Goal: Information Seeking & Learning: Check status

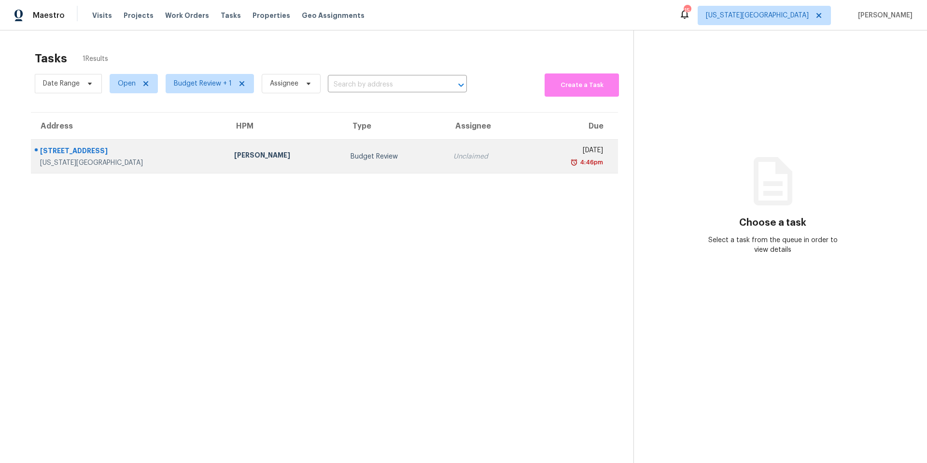
click at [140, 154] on div "[STREET_ADDRESS]" at bounding box center [129, 152] width 179 height 12
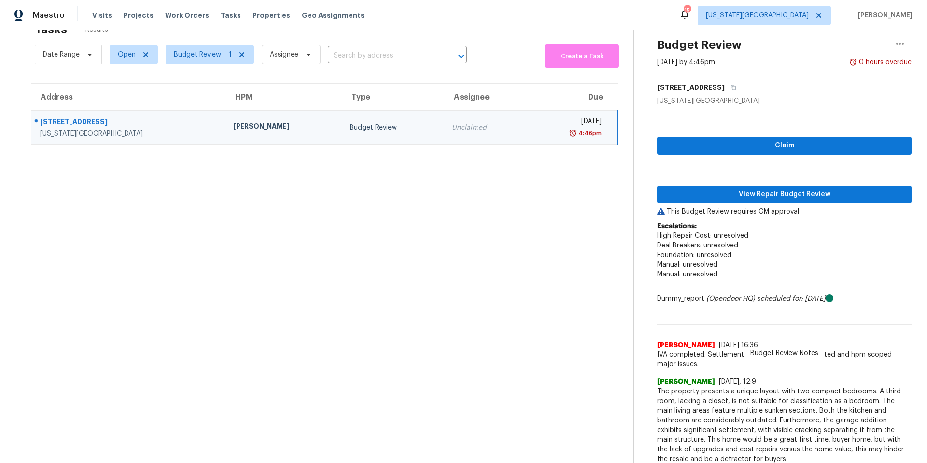
scroll to position [35, 0]
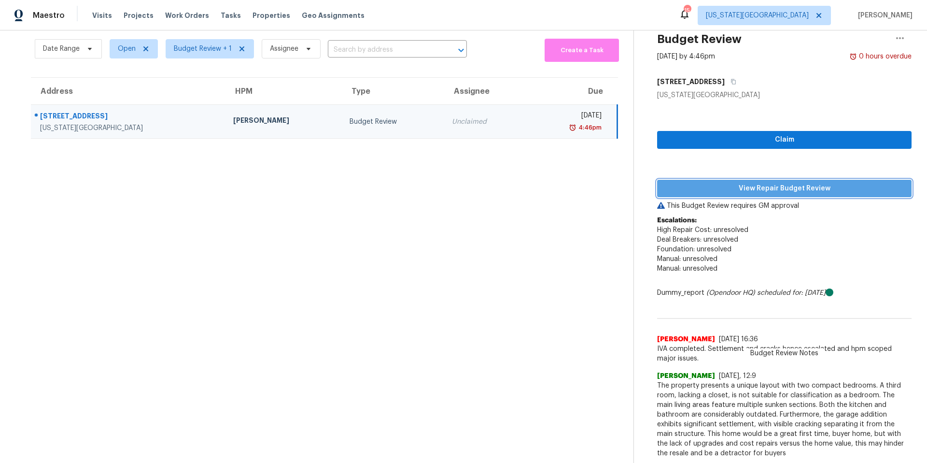
click at [715, 190] on span "View Repair Budget Review" at bounding box center [784, 189] width 239 height 12
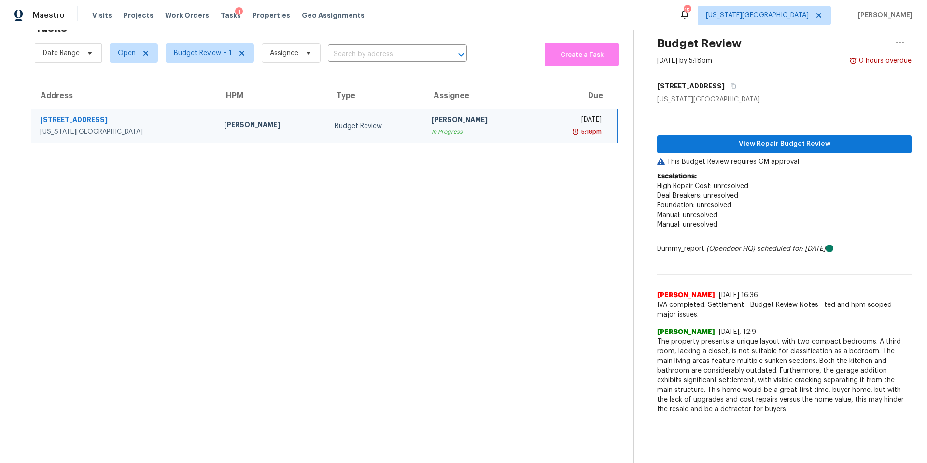
scroll to position [30, 0]
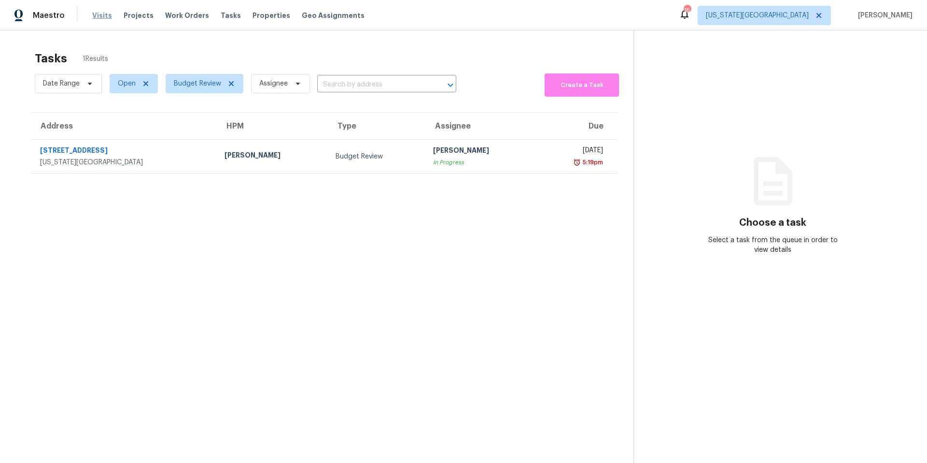
click at [98, 17] on span "Visits" at bounding box center [102, 16] width 20 height 10
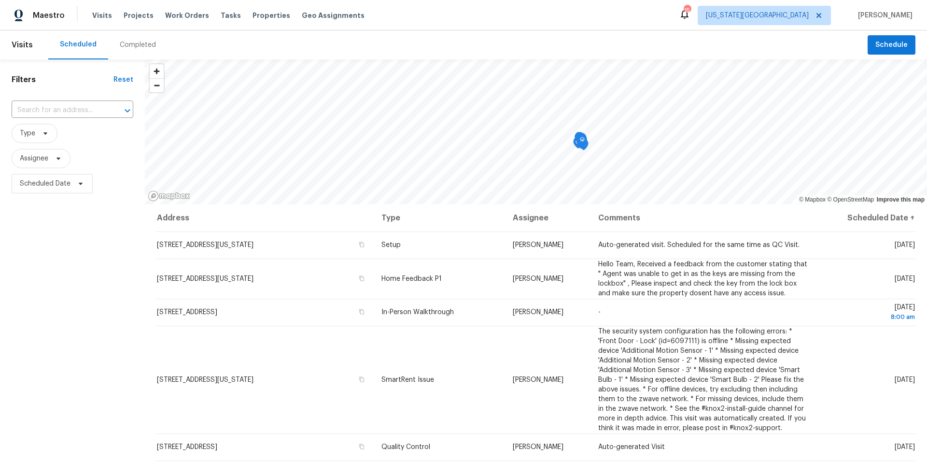
click at [121, 43] on div "Completed" at bounding box center [138, 45] width 36 height 10
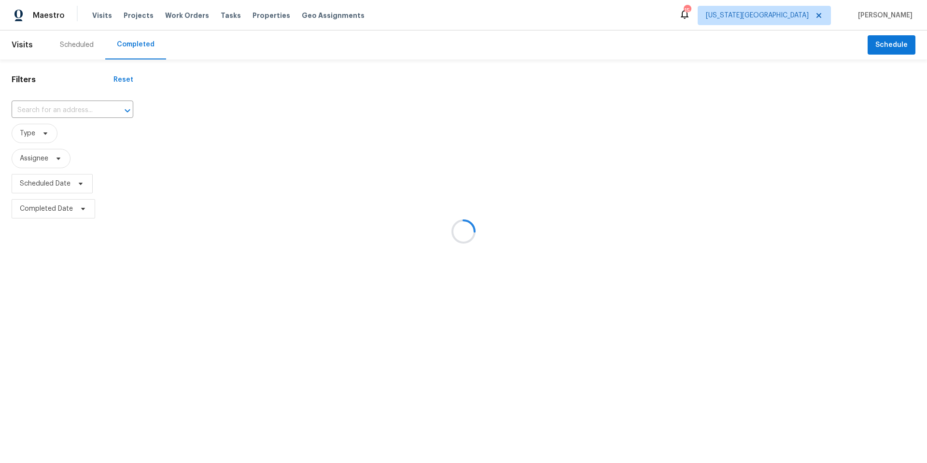
click at [125, 44] on div at bounding box center [463, 231] width 927 height 463
click at [47, 111] on div at bounding box center [463, 231] width 927 height 463
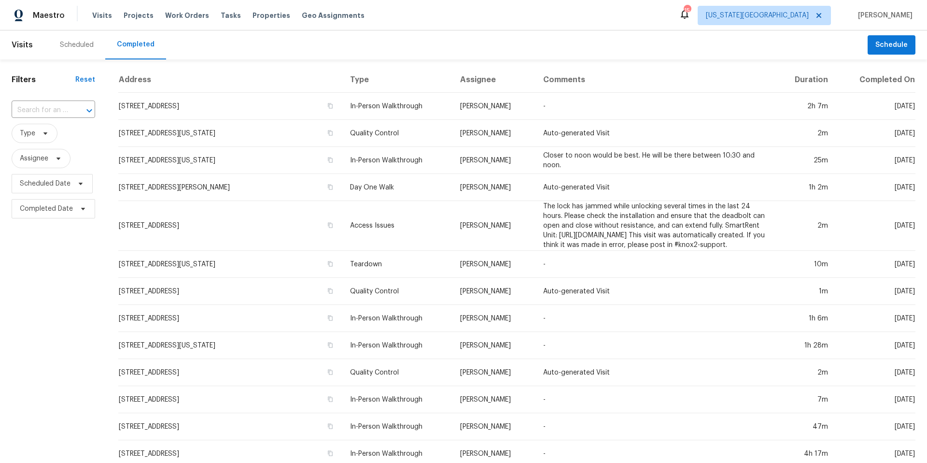
click at [47, 111] on input "text" at bounding box center [40, 110] width 57 height 15
paste input "[STREET_ADDRESS][US_STATE]"
type input "[STREET_ADDRESS][US_STATE]"
click at [66, 143] on li "[STREET_ADDRESS][US_STATE]" at bounding box center [53, 137] width 82 height 26
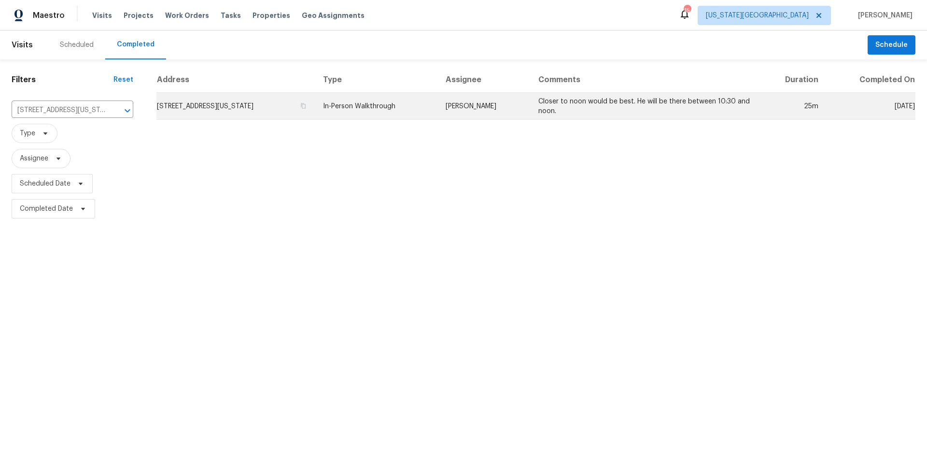
click at [198, 106] on td "8221 N Broadway St, Kansas City, MO 64118" at bounding box center [235, 106] width 159 height 27
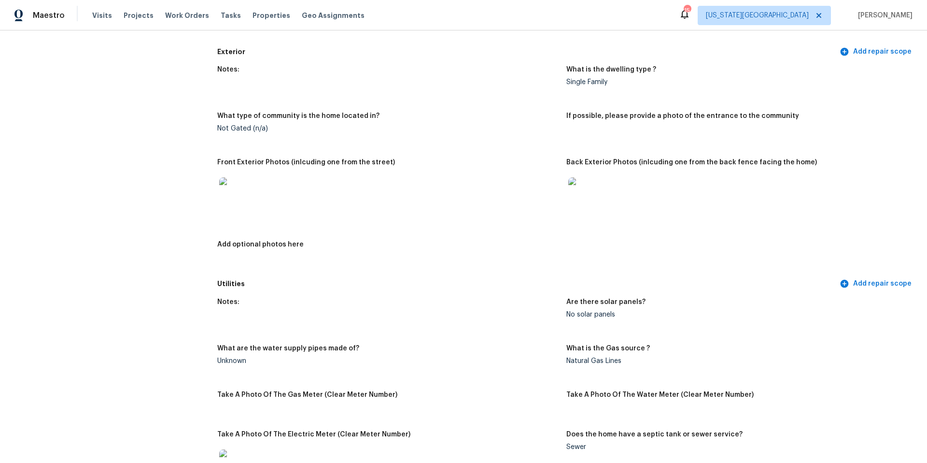
scroll to position [360, 0]
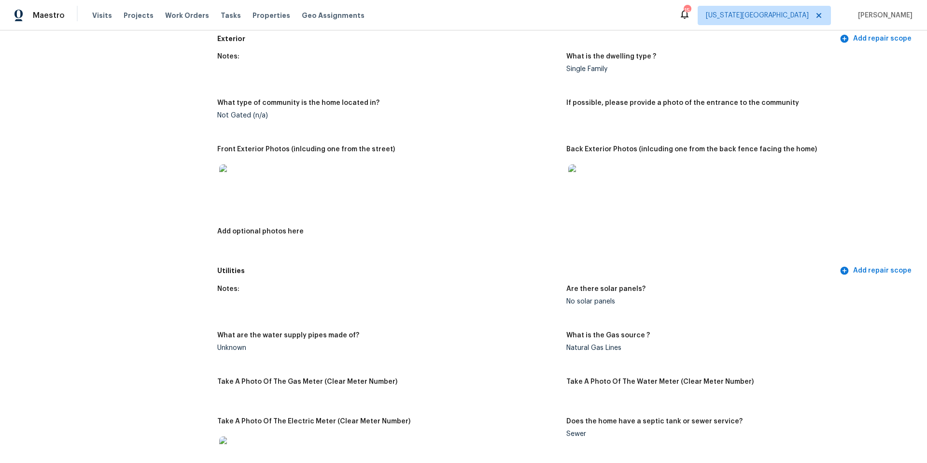
click at [229, 177] on img at bounding box center [234, 179] width 31 height 31
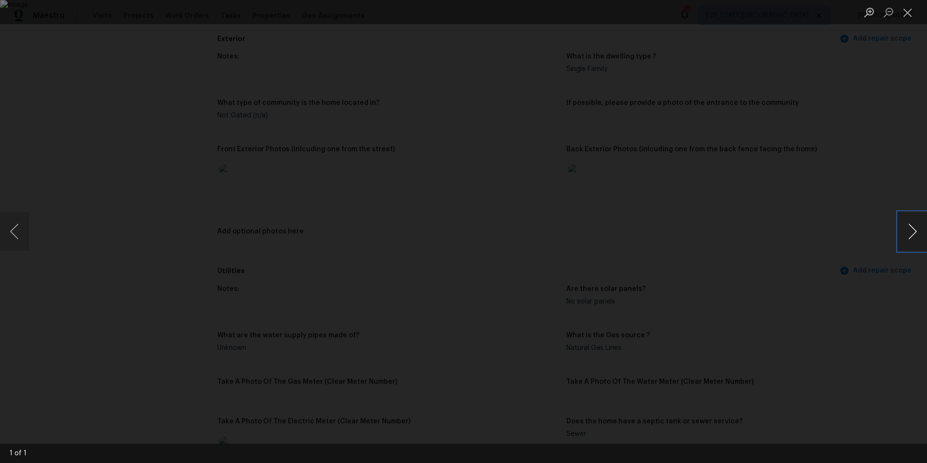
click at [910, 232] on button "Next image" at bounding box center [912, 231] width 29 height 39
click at [859, 243] on div "Lightbox" at bounding box center [463, 231] width 927 height 463
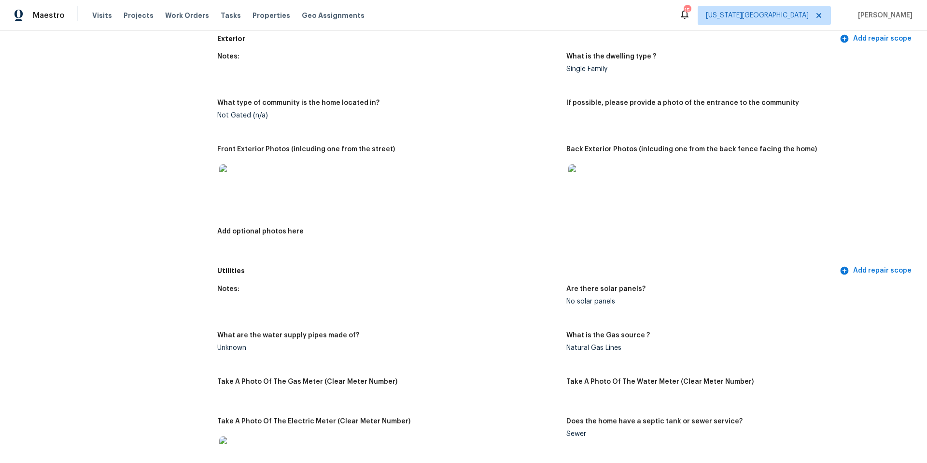
click at [588, 173] on img at bounding box center [584, 179] width 31 height 31
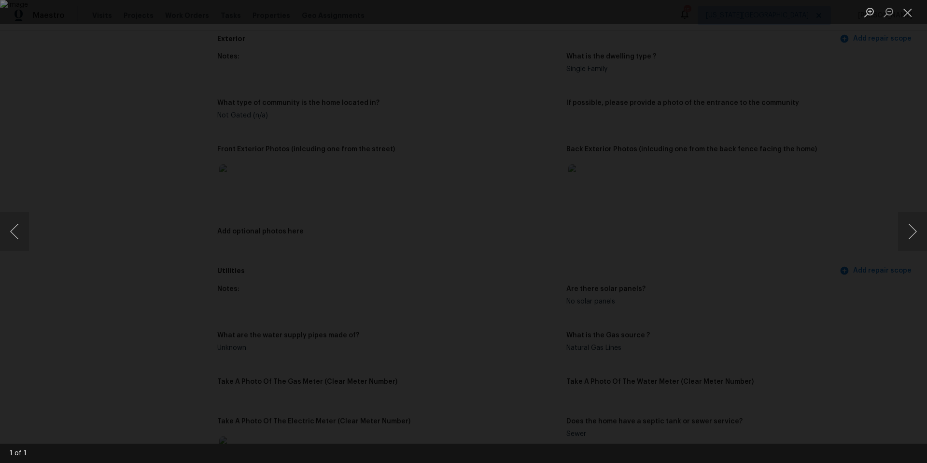
click at [803, 238] on div "Lightbox" at bounding box center [463, 231] width 927 height 463
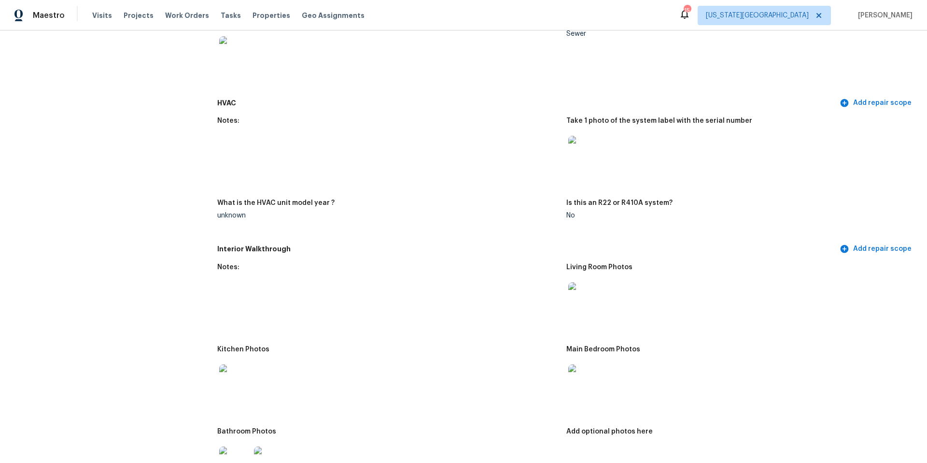
scroll to position [761, 0]
click at [594, 144] on img at bounding box center [584, 150] width 31 height 31
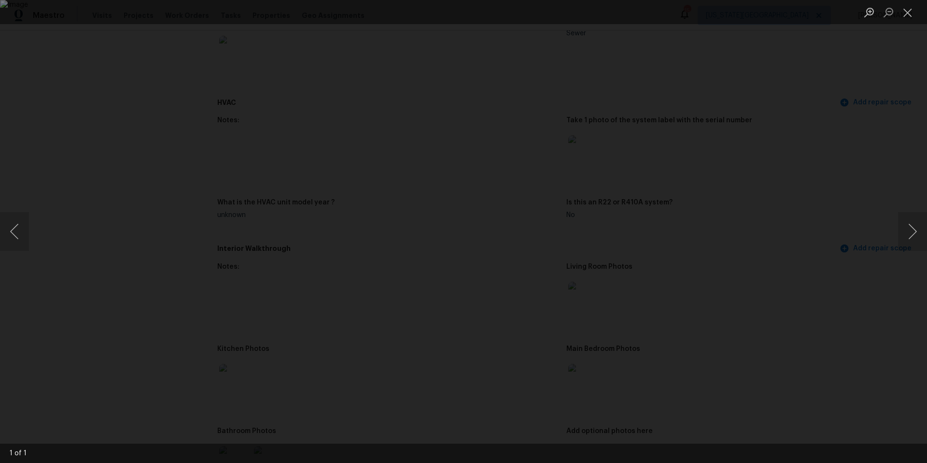
click at [837, 180] on div "Lightbox" at bounding box center [463, 231] width 927 height 463
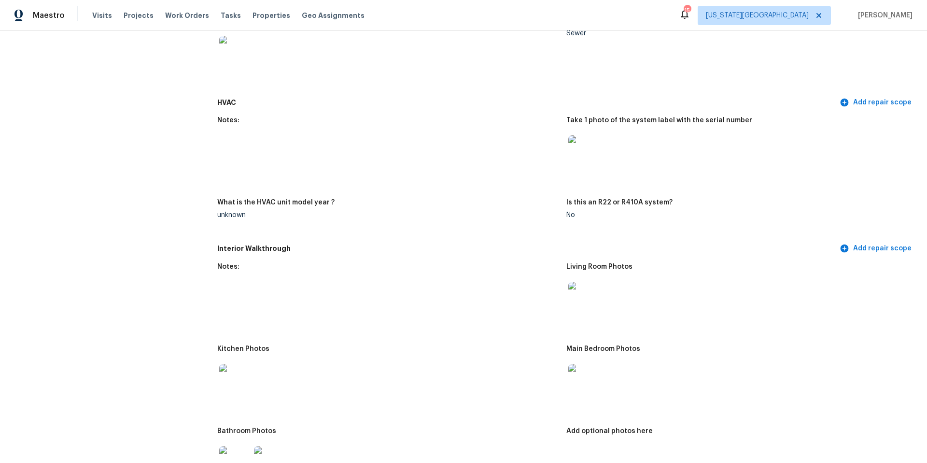
click at [233, 376] on img at bounding box center [234, 379] width 31 height 31
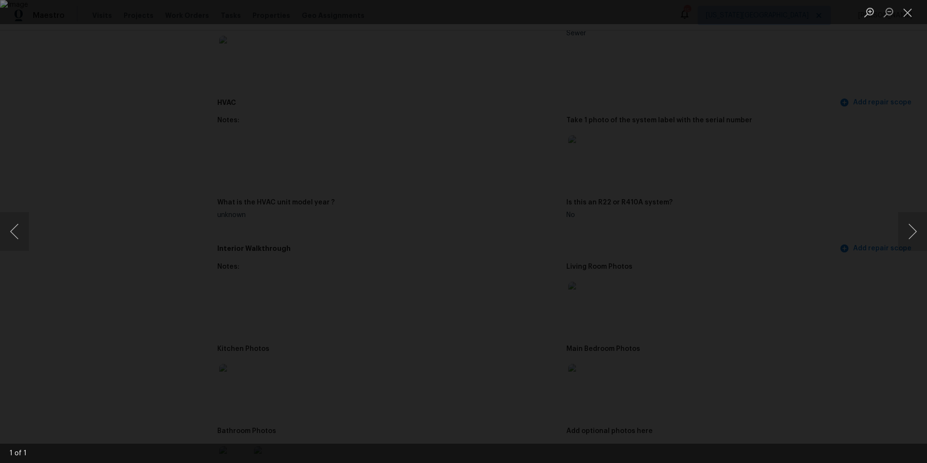
click at [810, 271] on div "Lightbox" at bounding box center [463, 231] width 927 height 463
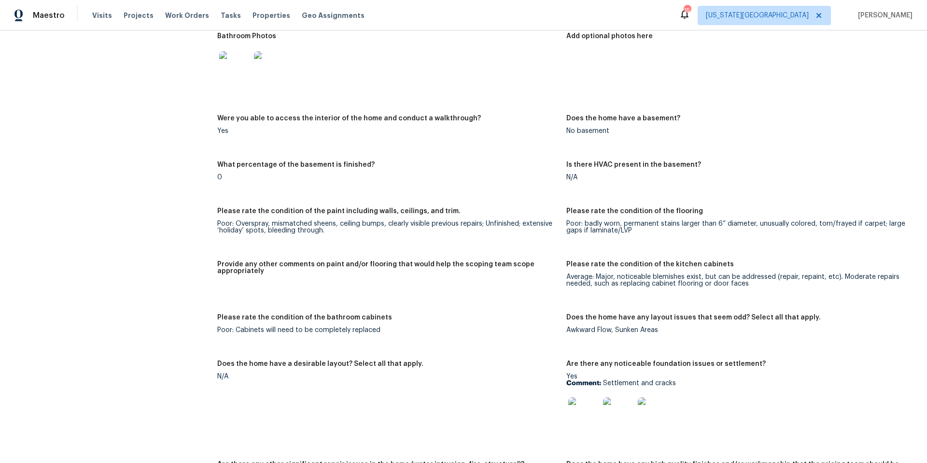
scroll to position [1157, 0]
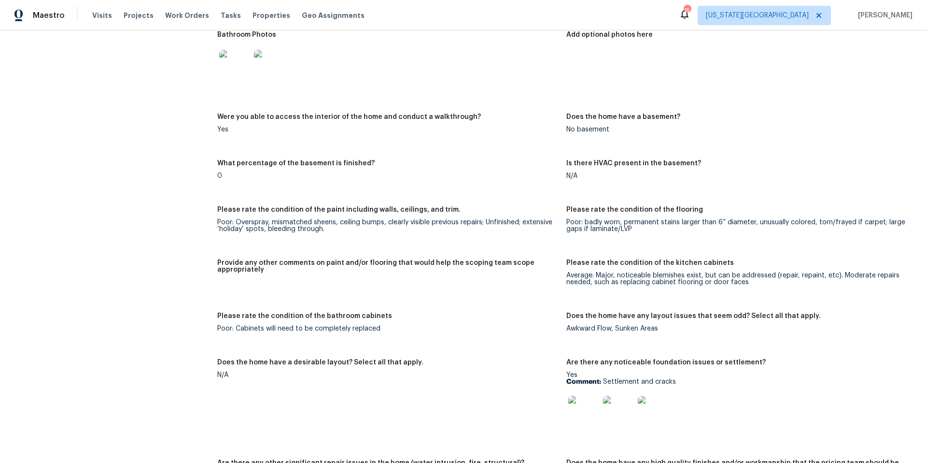
click at [590, 412] on img at bounding box center [584, 411] width 31 height 31
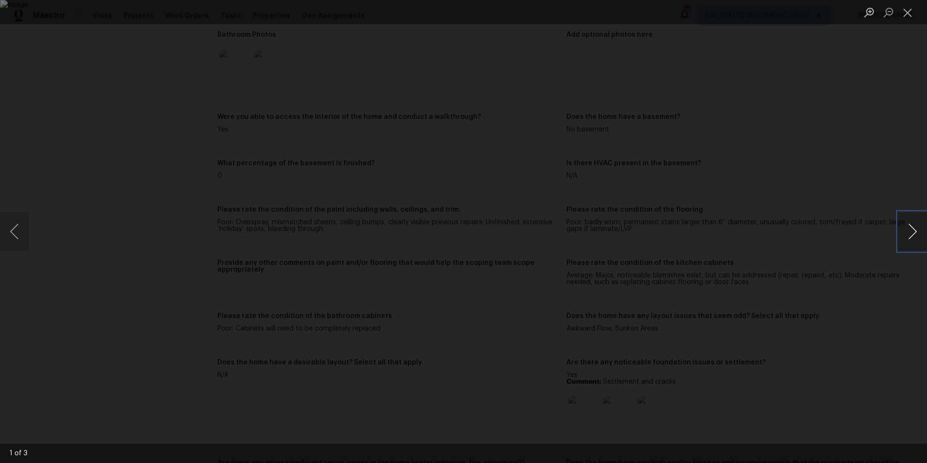
click at [910, 233] on button "Next image" at bounding box center [912, 231] width 29 height 39
click at [867, 269] on div "Lightbox" at bounding box center [463, 231] width 927 height 463
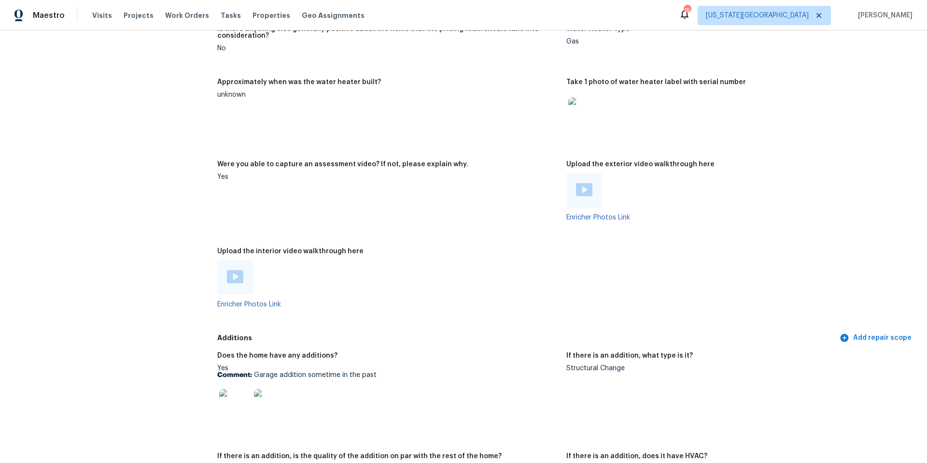
scroll to position [1666, 0]
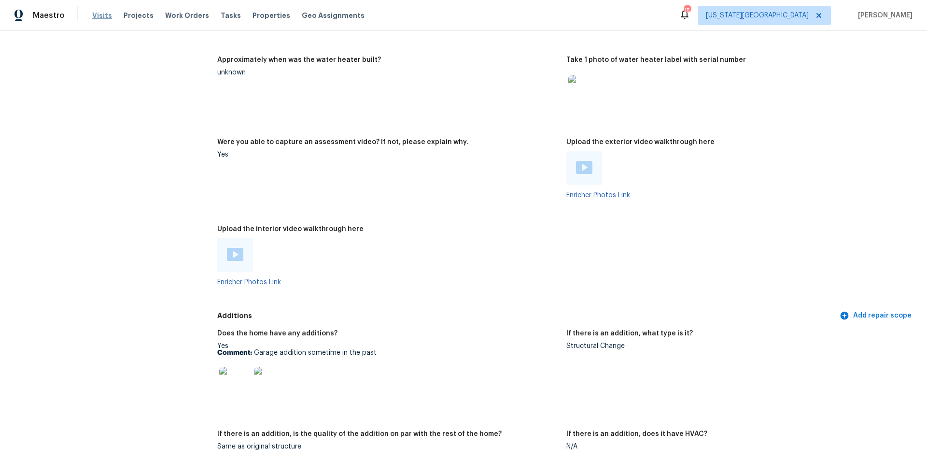
click at [96, 19] on span "Visits" at bounding box center [102, 16] width 20 height 10
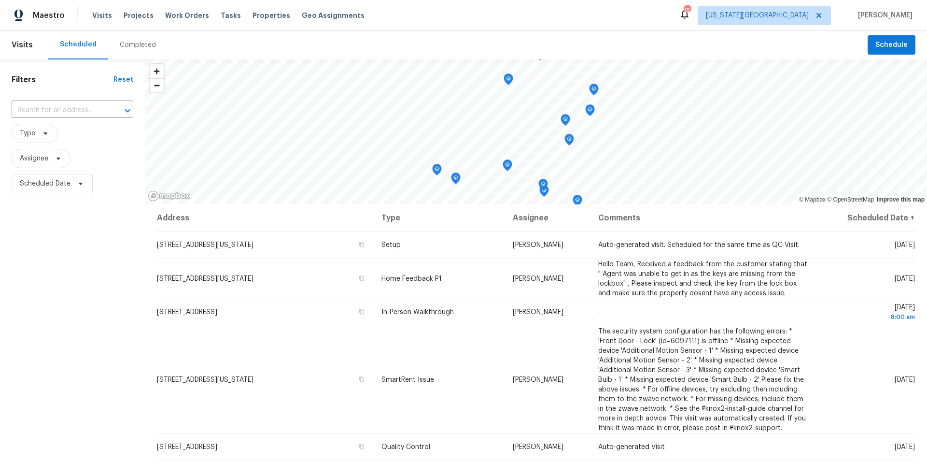
click at [130, 47] on div "Completed" at bounding box center [138, 45] width 36 height 10
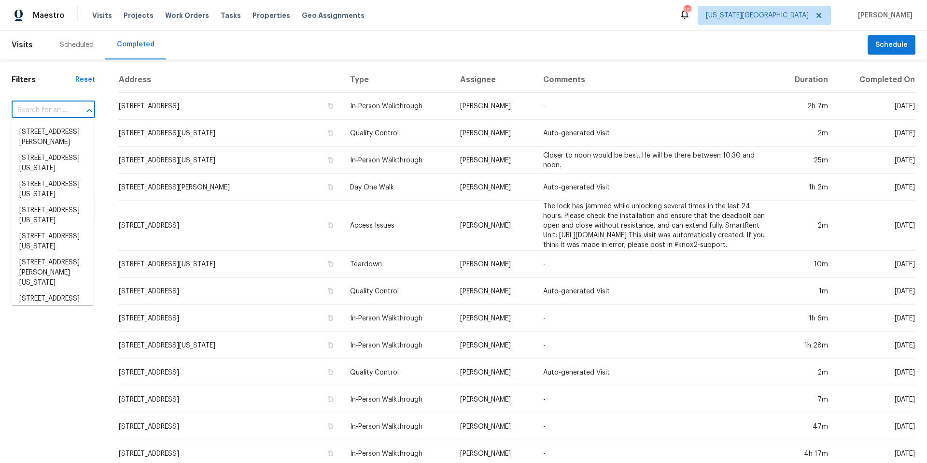
click at [32, 114] on input "text" at bounding box center [40, 110] width 57 height 15
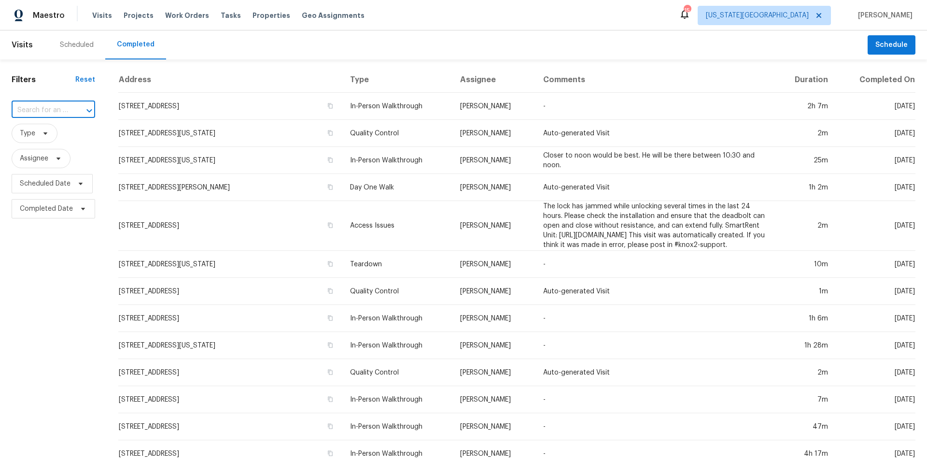
paste input "1706 McIlhenny St Unit C, Houston, TX 77004"
type input "1706 McIlhenny St Unit C, Houston, TX 77004"
click at [57, 111] on input "text" at bounding box center [40, 110] width 57 height 15
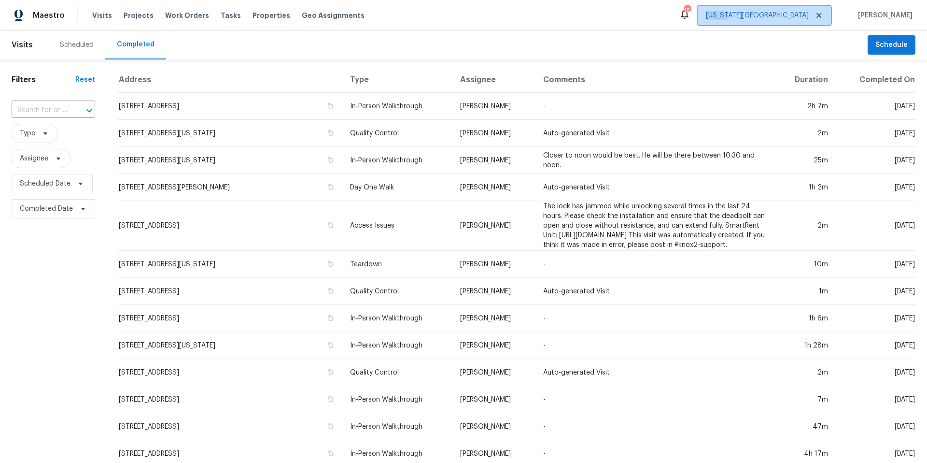
click at [801, 16] on span "Kansas City" at bounding box center [757, 16] width 103 height 10
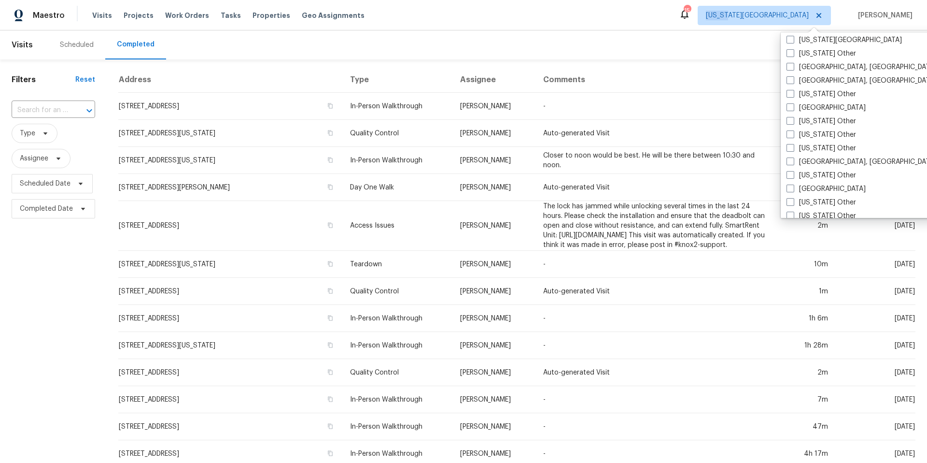
scroll to position [454, 0]
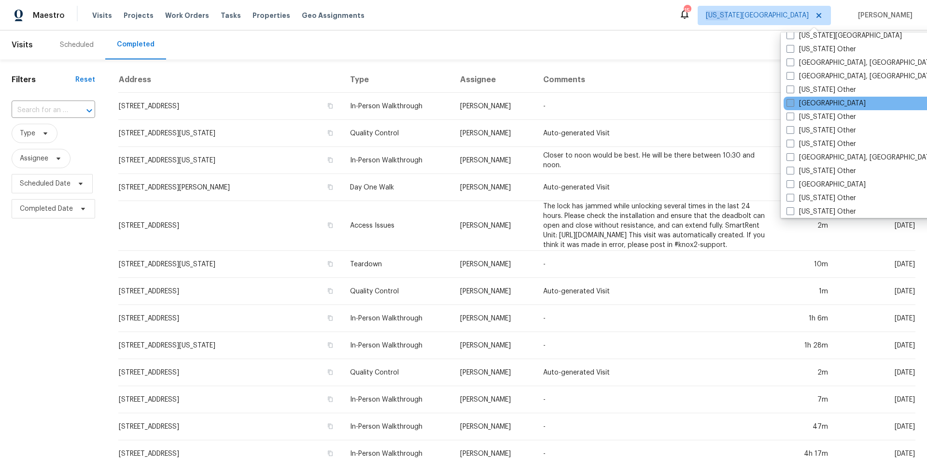
click at [793, 102] on span at bounding box center [791, 103] width 8 height 8
click at [793, 102] on input "Houston" at bounding box center [790, 102] width 6 height 6
checkbox input "true"
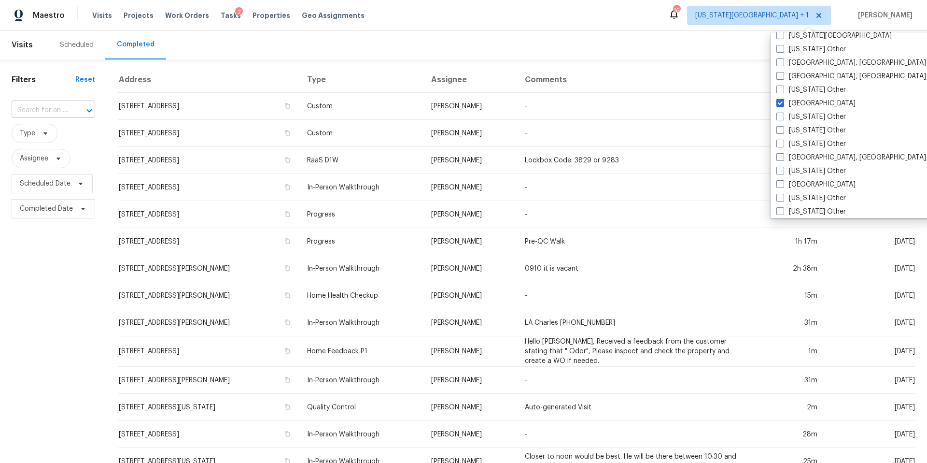
click at [33, 112] on input "text" at bounding box center [40, 110] width 57 height 15
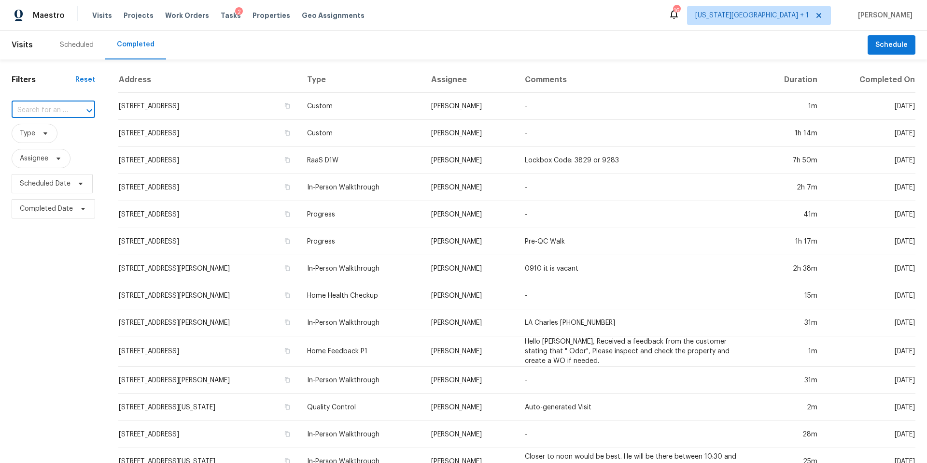
paste input "1706 McIlhenny St Unit C, Houston, TX 77004"
type input "1706 McIlhenny St Unit C, Houston, TX 77004"
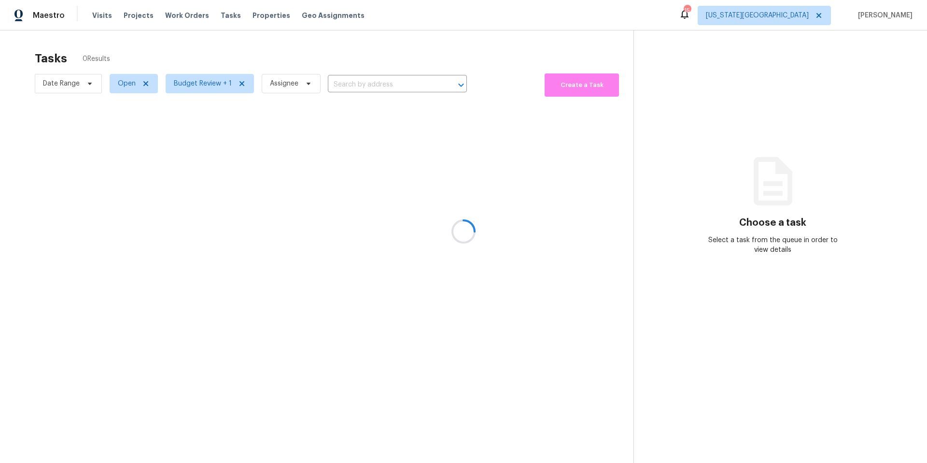
click at [797, 17] on div at bounding box center [463, 231] width 927 height 463
click at [801, 17] on span "[US_STATE][GEOGRAPHIC_DATA]" at bounding box center [757, 16] width 103 height 10
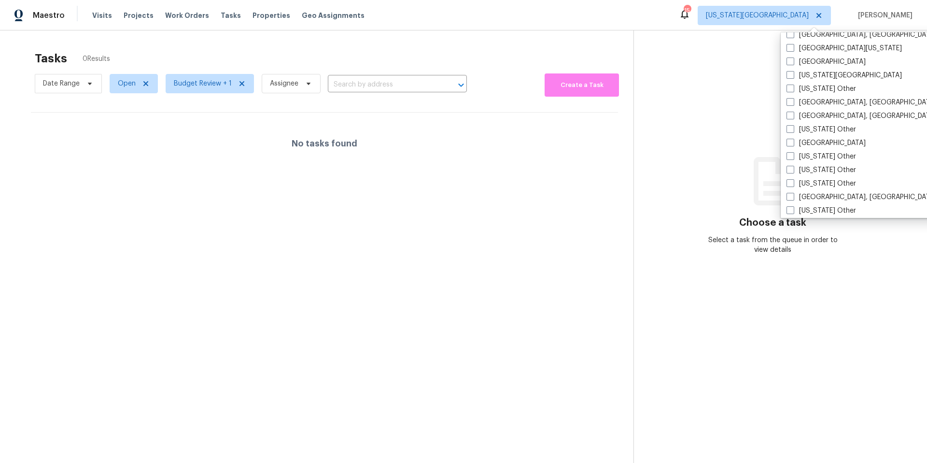
scroll to position [407, 0]
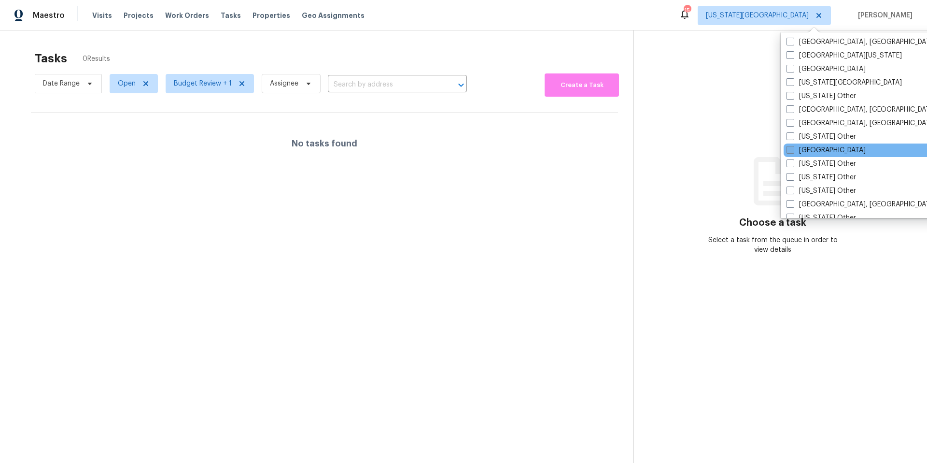
click at [791, 151] on span at bounding box center [791, 150] width 8 height 8
click at [791, 151] on input "[GEOGRAPHIC_DATA]" at bounding box center [790, 148] width 6 height 6
checkbox input "true"
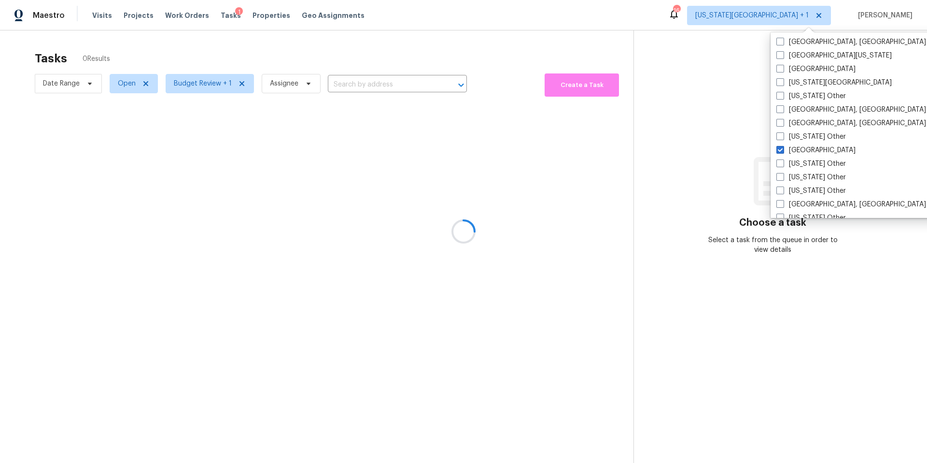
click at [663, 168] on div at bounding box center [463, 231] width 927 height 463
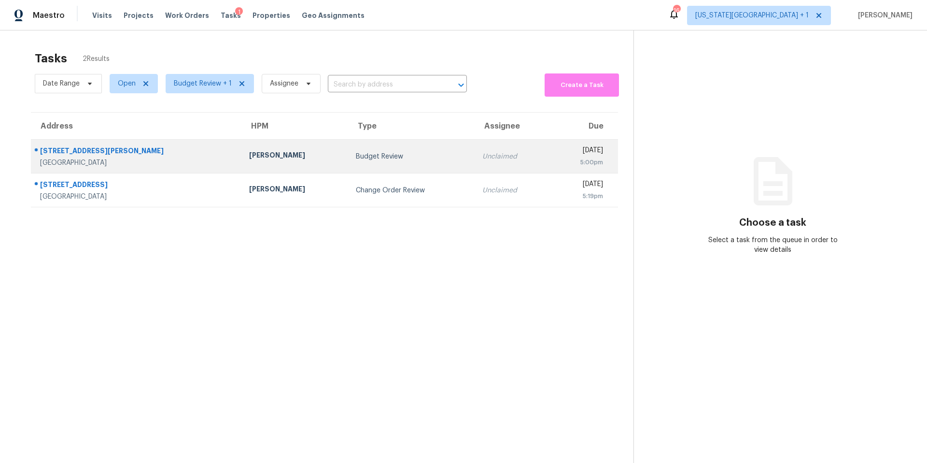
click at [356, 155] on div "Budget Review" at bounding box center [411, 157] width 111 height 10
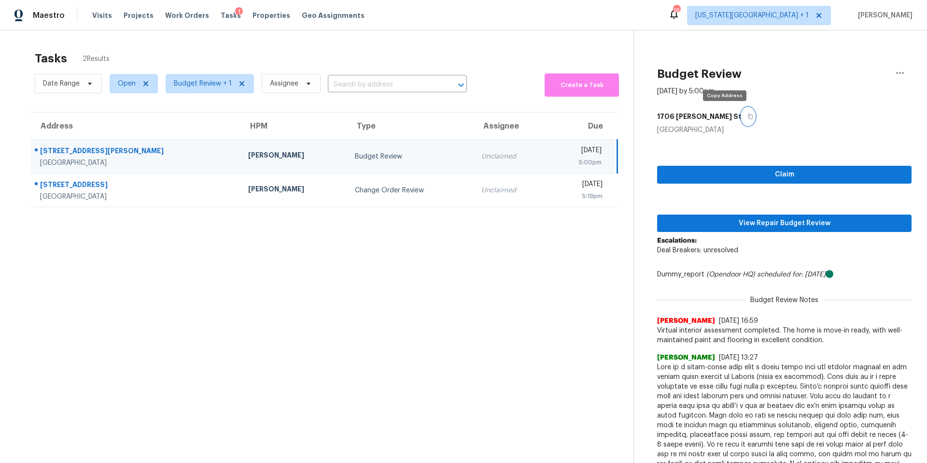
click at [748, 114] on icon "button" at bounding box center [750, 116] width 5 height 5
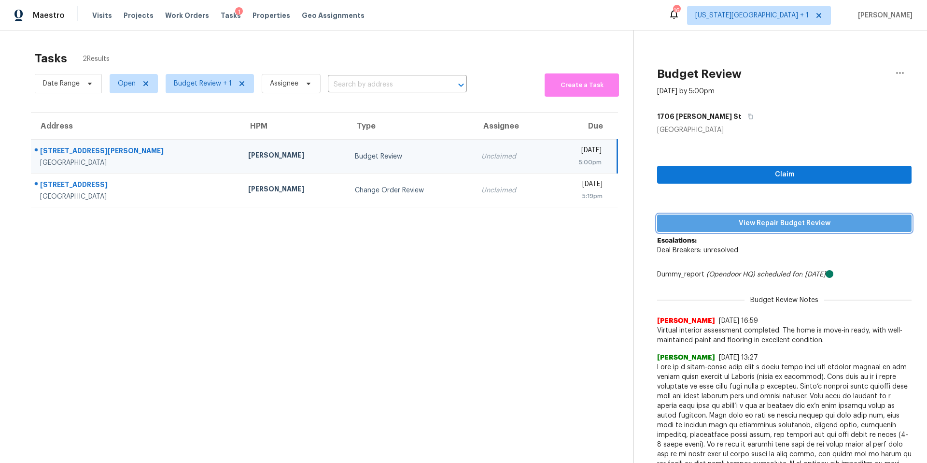
click at [735, 220] on span "View Repair Budget Review" at bounding box center [784, 223] width 239 height 12
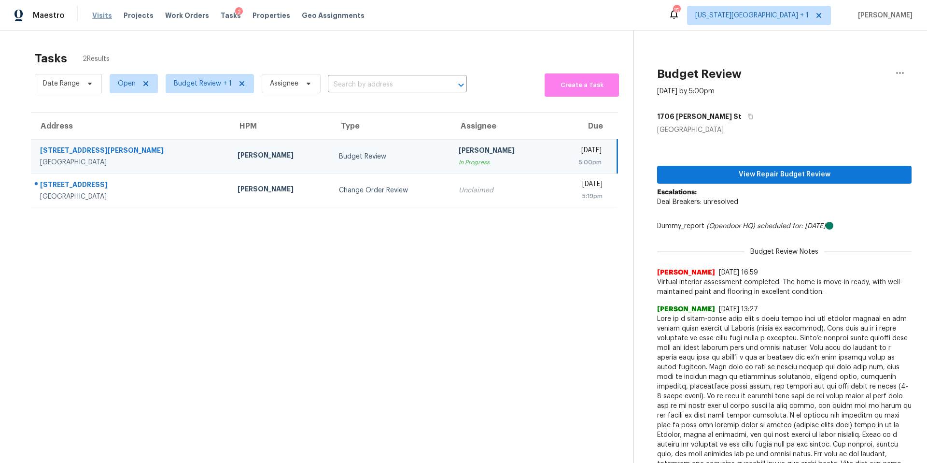
click at [94, 17] on span "Visits" at bounding box center [102, 16] width 20 height 10
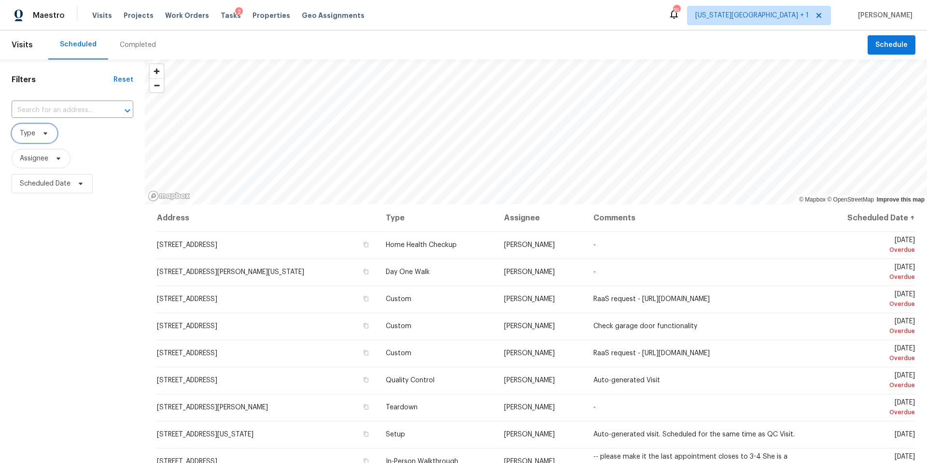
click at [46, 131] on icon at bounding box center [46, 133] width 8 height 8
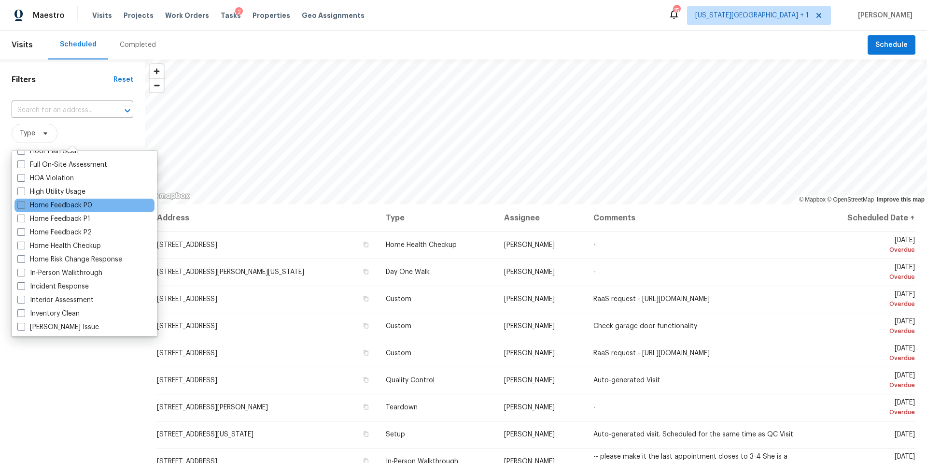
scroll to position [273, 0]
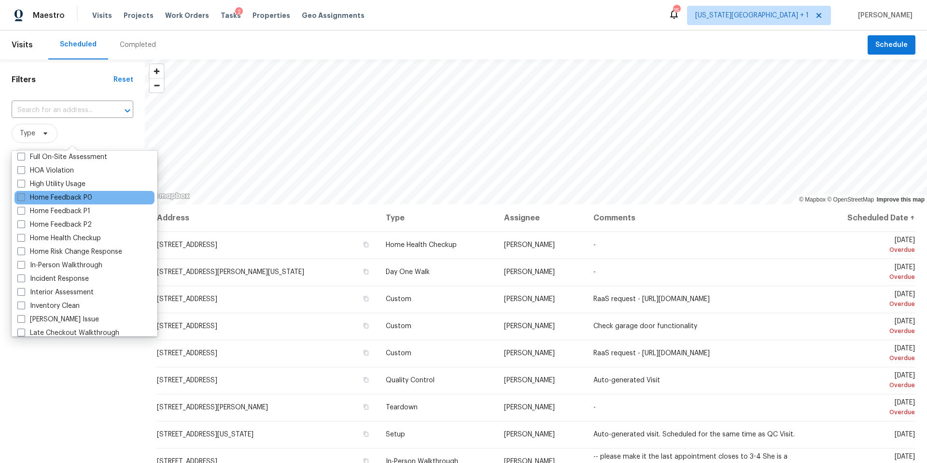
click at [57, 273] on div "Incident Response" at bounding box center [84, 279] width 140 height 14
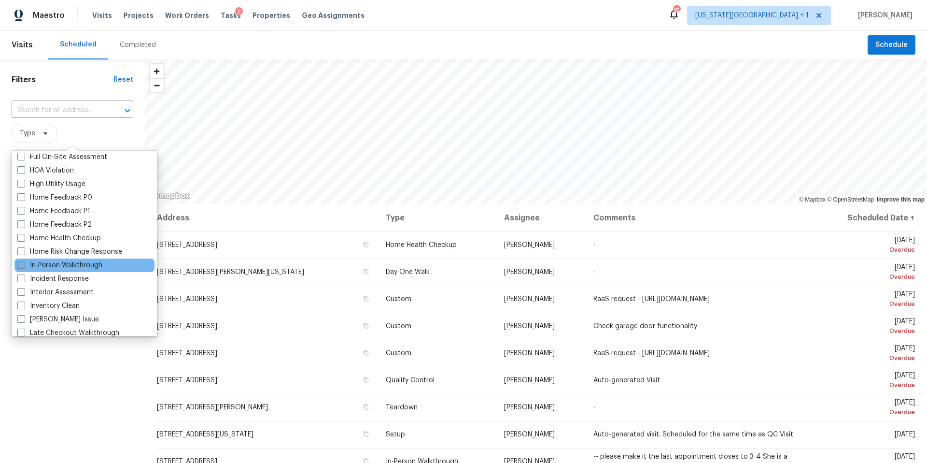
click at [57, 265] on label "In-Person Walkthrough" at bounding box center [59, 265] width 85 height 10
click at [24, 265] on input "In-Person Walkthrough" at bounding box center [20, 263] width 6 height 6
checkbox input "true"
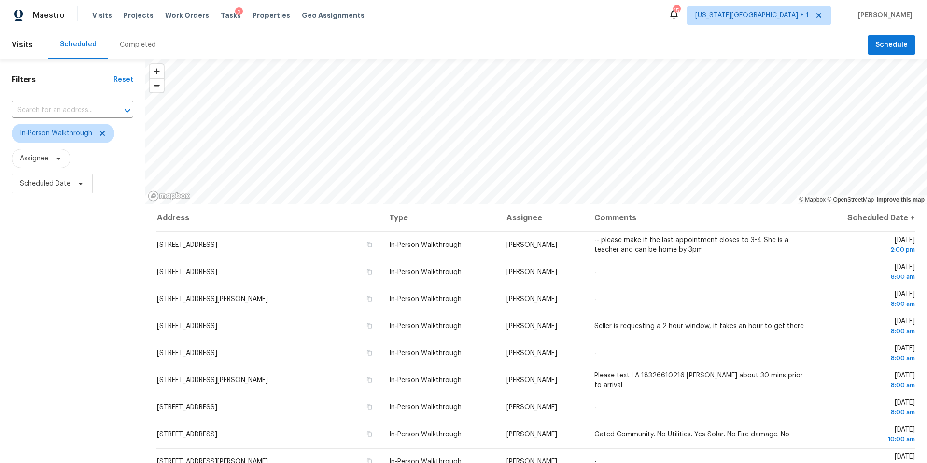
click at [44, 425] on div "Filters Reset ​ In-Person Walkthrough Assignee Scheduled Date" at bounding box center [72, 316] width 145 height 515
click at [784, 16] on span "Kansas City + 1" at bounding box center [753, 16] width 114 height 10
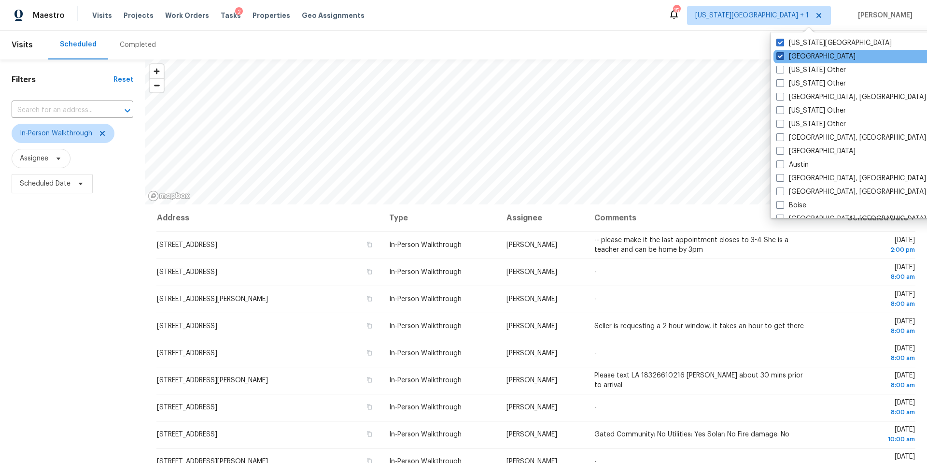
click at [781, 56] on span at bounding box center [781, 56] width 8 height 8
click at [781, 56] on input "Houston" at bounding box center [780, 55] width 6 height 6
checkbox input "false"
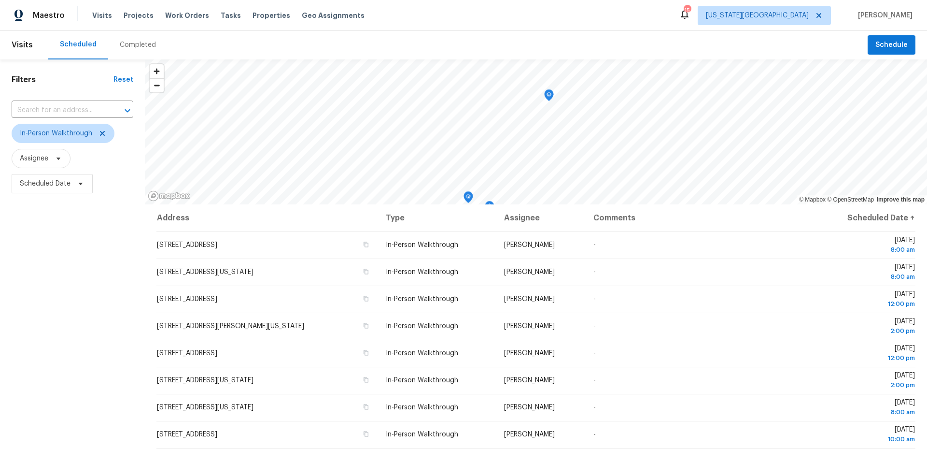
click at [676, 36] on div "Scheduled Completed" at bounding box center [458, 44] width 820 height 29
click at [86, 188] on span "Scheduled Date" at bounding box center [52, 183] width 81 height 19
click at [125, 220] on input "text" at bounding box center [161, 216] width 95 height 19
select select "9"
select select "2025"
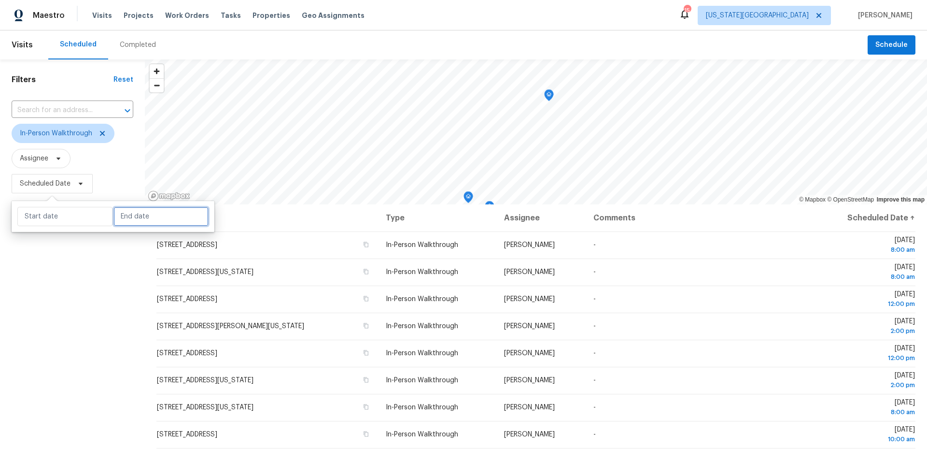
select select "10"
select select "2025"
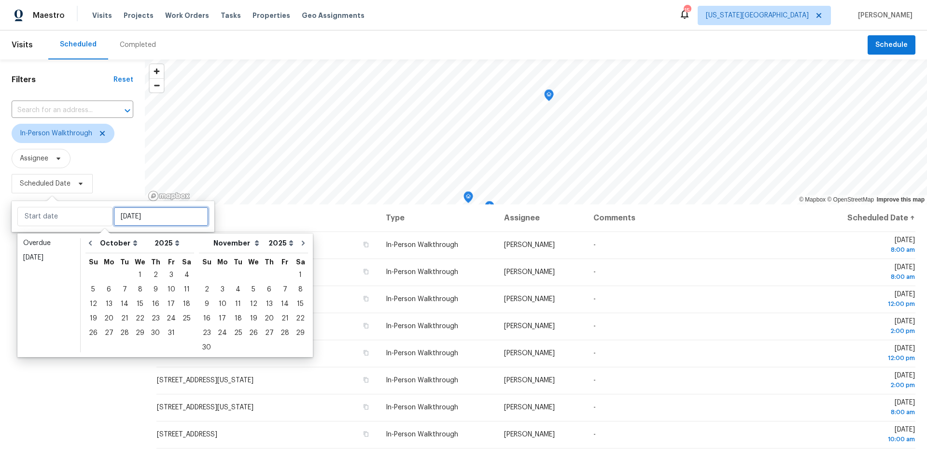
type input "Wed, Nov 26"
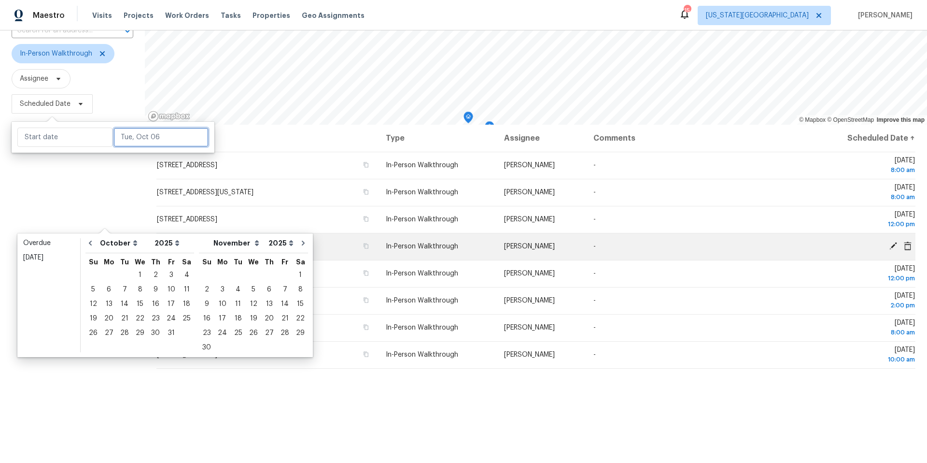
scroll to position [79, 0]
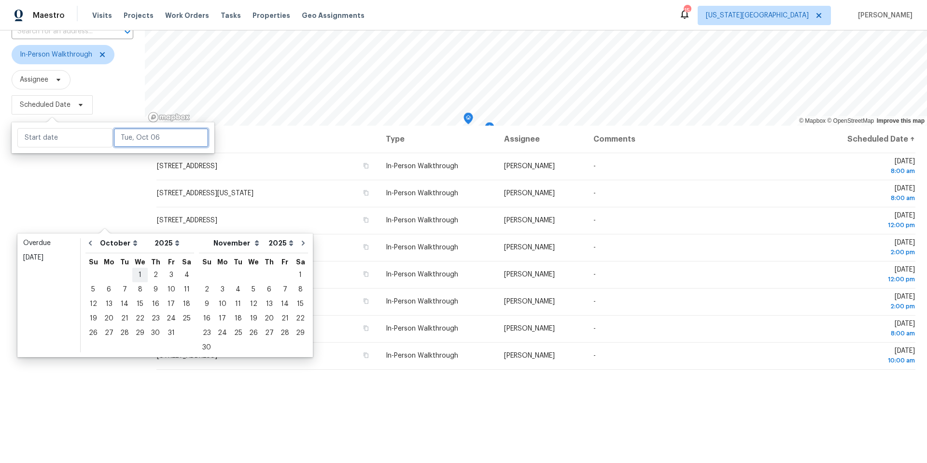
type input "Wed, Oct 01"
click at [126, 289] on div "7" at bounding box center [124, 290] width 15 height 14
type input "Tue, Oct 07"
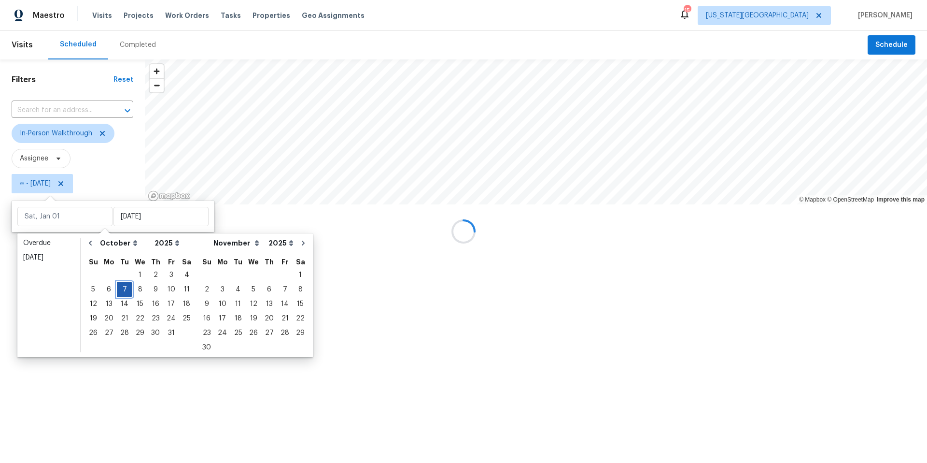
click at [126, 289] on div "7" at bounding box center [124, 290] width 15 height 14
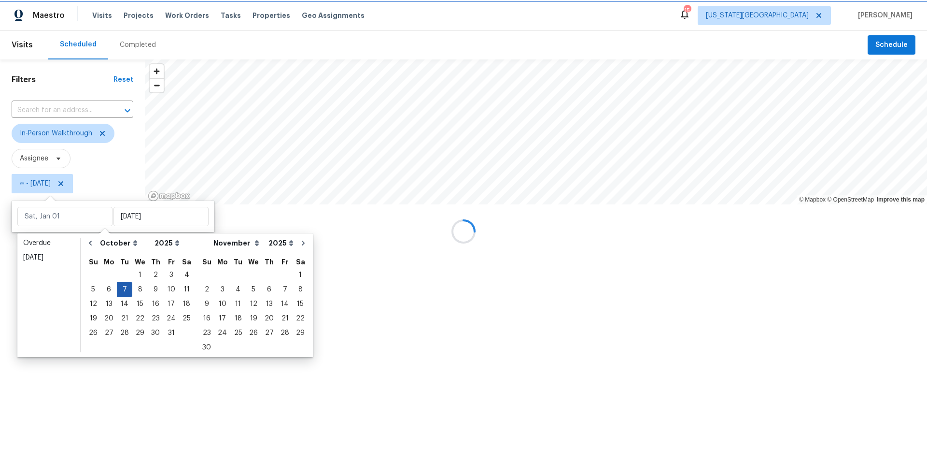
type input "Tue, Oct 07"
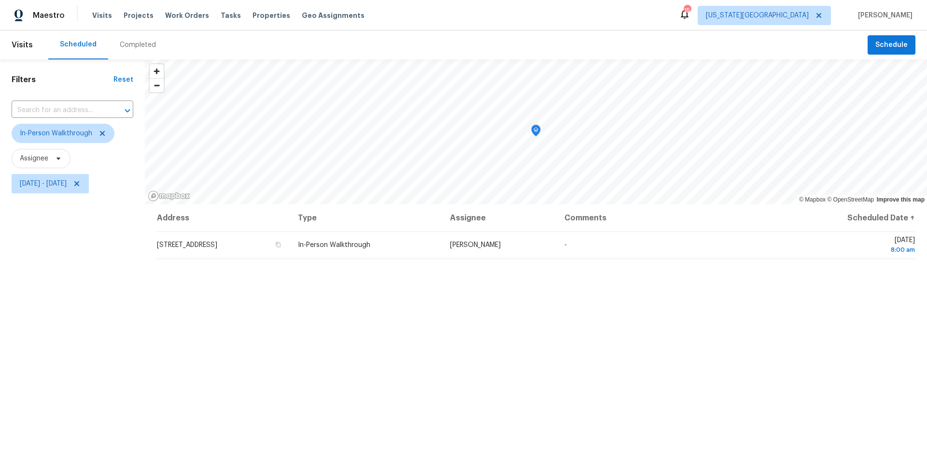
click at [89, 346] on div "Filters Reset ​ In-Person Walkthrough Assignee Tue, Oct 07 - Tue, Oct 07" at bounding box center [72, 316] width 145 height 515
click at [808, 13] on span "Kansas City" at bounding box center [757, 16] width 103 height 10
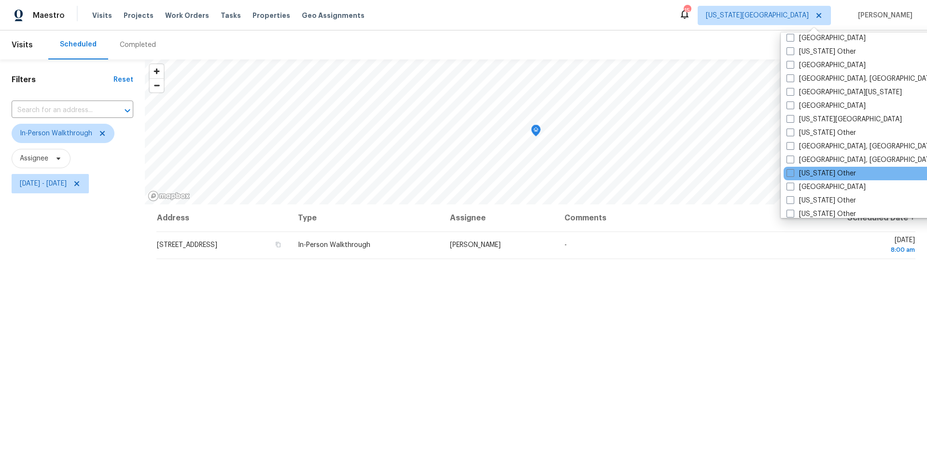
scroll to position [372, 0]
click at [790, 182] on span at bounding box center [791, 185] width 8 height 8
click at [790, 182] on input "Houston" at bounding box center [790, 183] width 6 height 6
checkbox input "true"
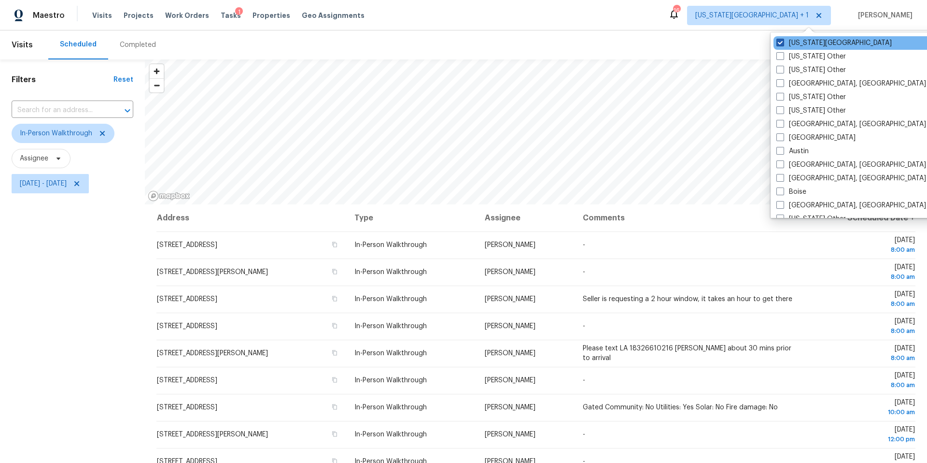
click at [780, 42] on span at bounding box center [781, 43] width 8 height 8
click at [780, 42] on input "Kansas City" at bounding box center [780, 41] width 6 height 6
checkbox input "false"
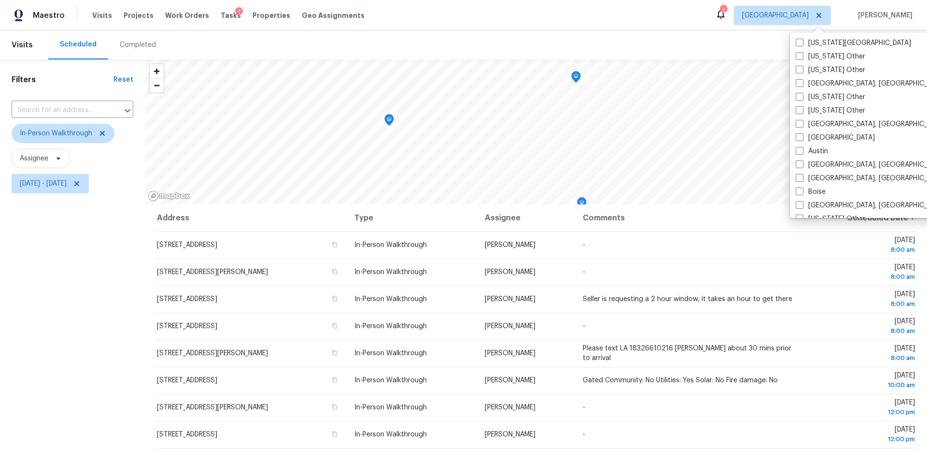
click at [67, 288] on div "Filters Reset ​ In-Person Walkthrough Assignee Tue, Oct 07 - Tue, Oct 07" at bounding box center [72, 316] width 145 height 515
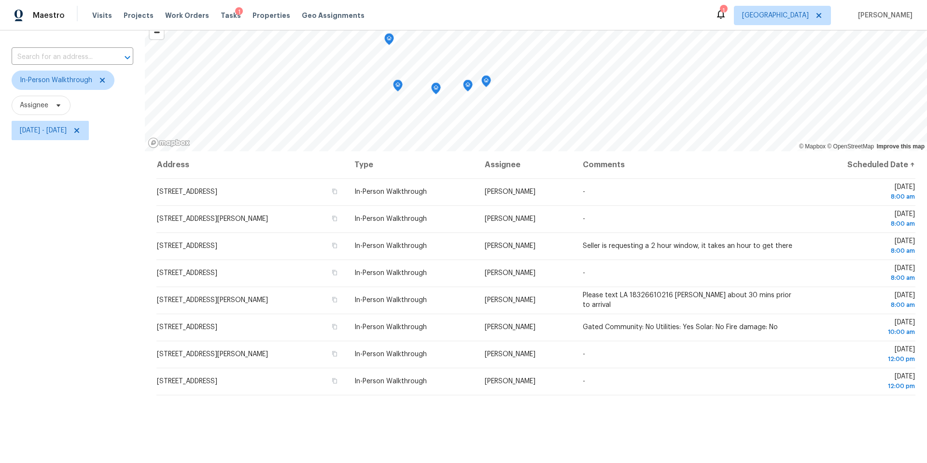
scroll to position [54, 0]
click at [222, 18] on span "Tasks" at bounding box center [231, 15] width 20 height 7
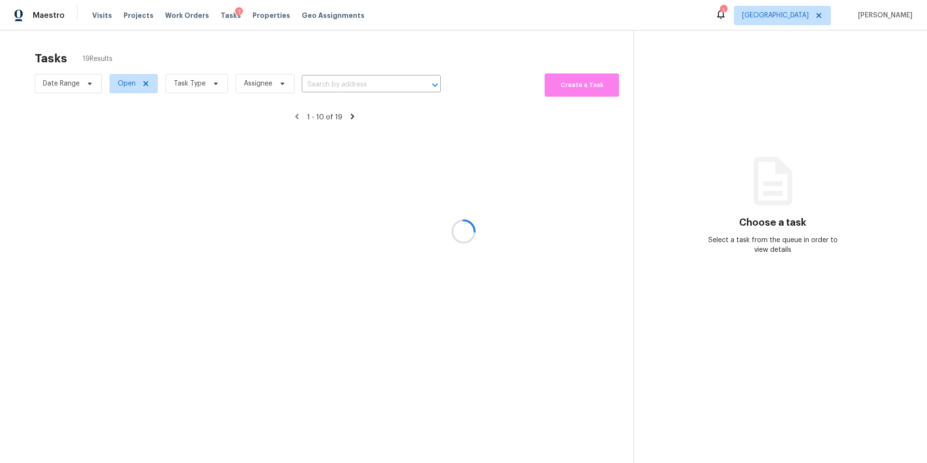
click at [198, 86] on div at bounding box center [463, 231] width 927 height 463
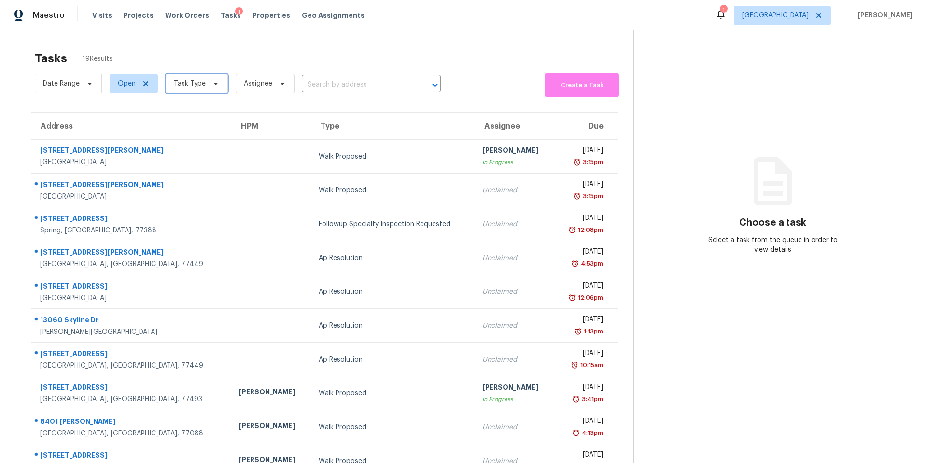
click at [198, 86] on span "Task Type" at bounding box center [190, 84] width 32 height 10
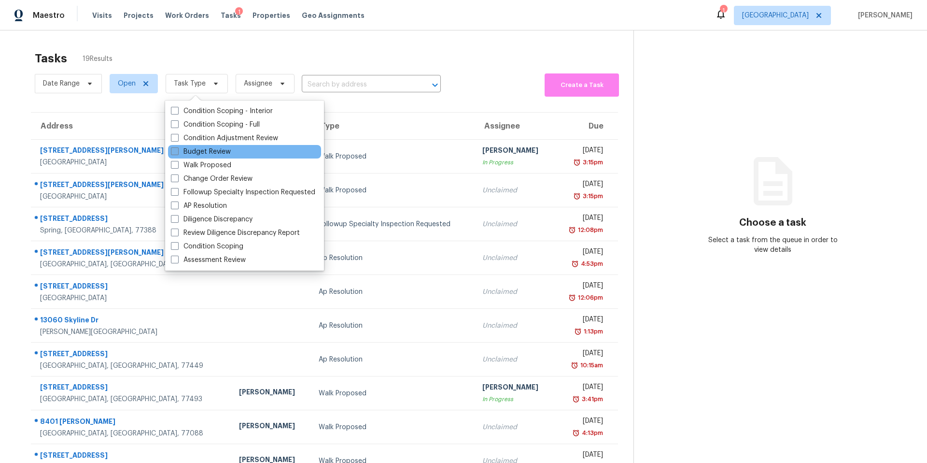
click at [192, 153] on label "Budget Review" at bounding box center [201, 152] width 60 height 10
click at [177, 153] on input "Budget Review" at bounding box center [174, 150] width 6 height 6
checkbox input "true"
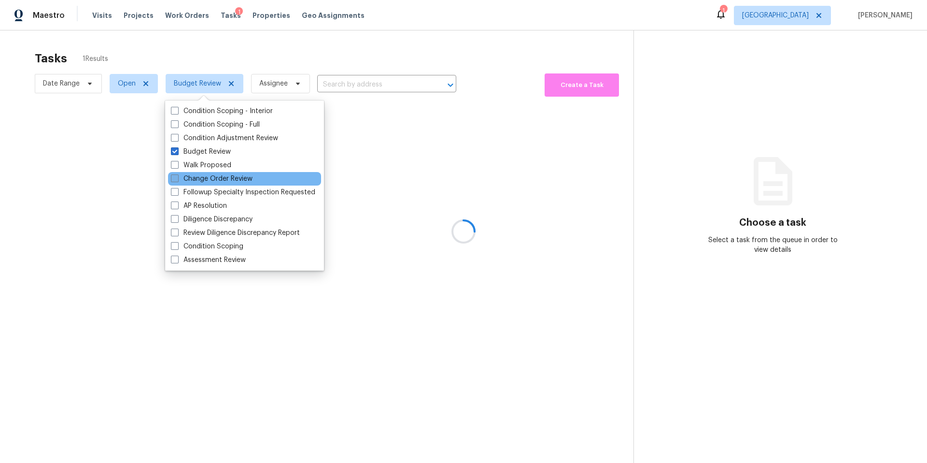
click at [188, 176] on label "Change Order Review" at bounding box center [212, 179] width 82 height 10
click at [177, 176] on input "Change Order Review" at bounding box center [174, 177] width 6 height 6
checkbox input "true"
click at [279, 68] on div at bounding box center [463, 231] width 927 height 463
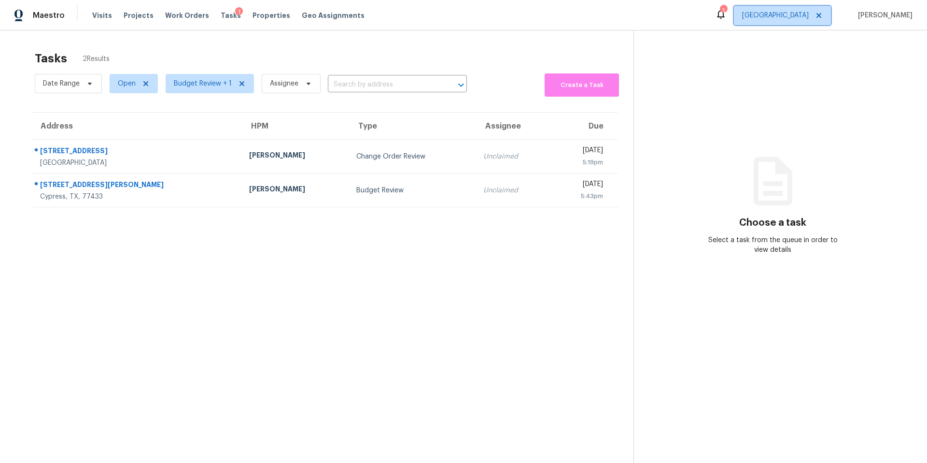
click at [809, 15] on span "Houston" at bounding box center [775, 16] width 67 height 10
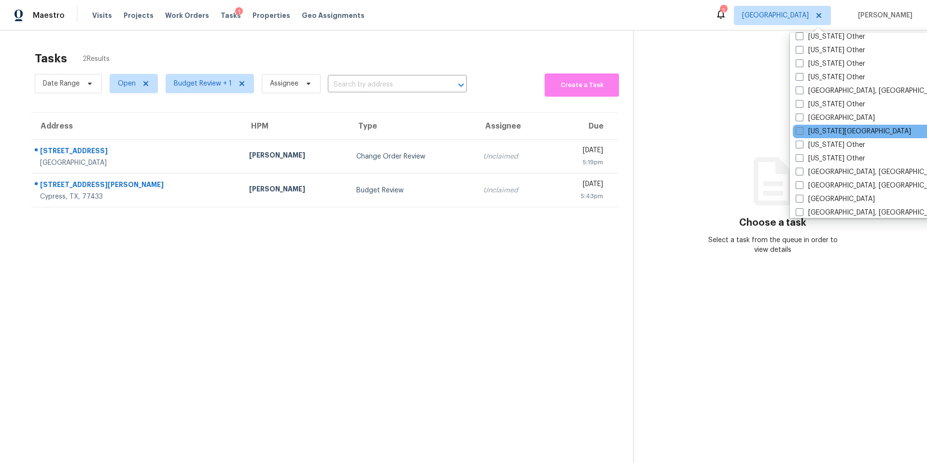
scroll to position [507, 0]
click at [798, 128] on span at bounding box center [800, 131] width 8 height 8
click at [798, 128] on input "Kansas City" at bounding box center [799, 129] width 6 height 6
checkbox input "true"
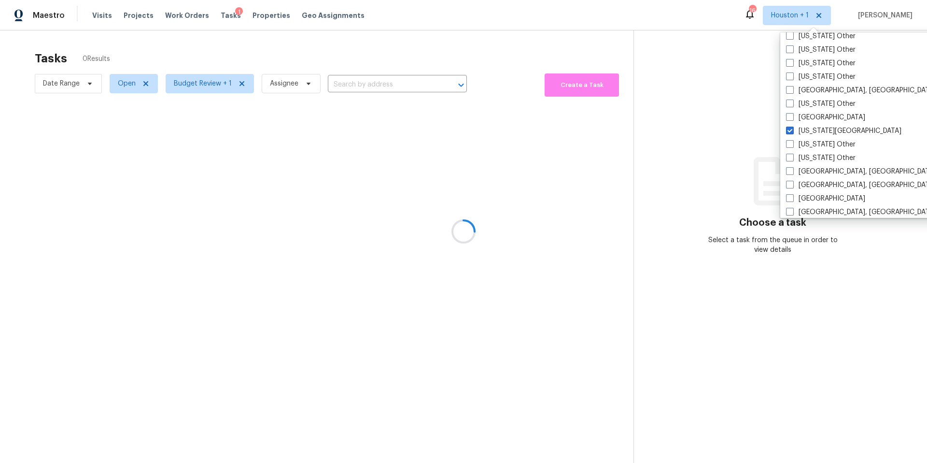
click at [672, 154] on div at bounding box center [463, 231] width 927 height 463
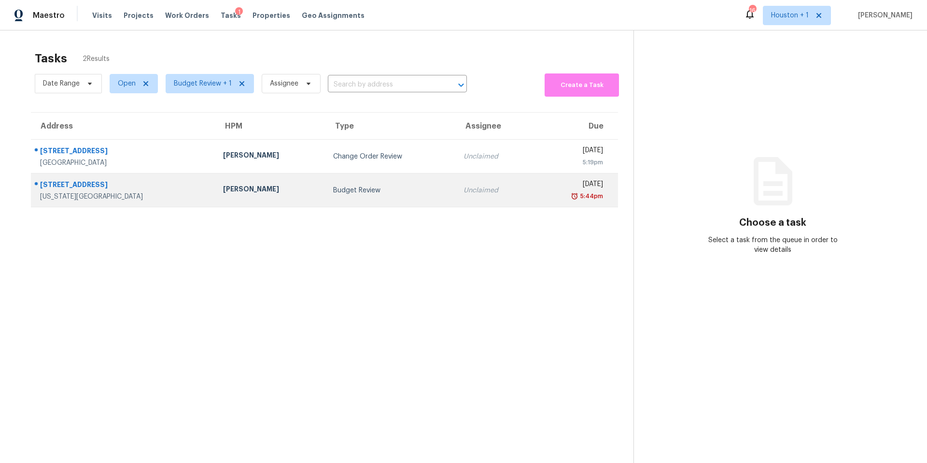
click at [239, 192] on div "Motaz Hanson" at bounding box center [270, 190] width 95 height 12
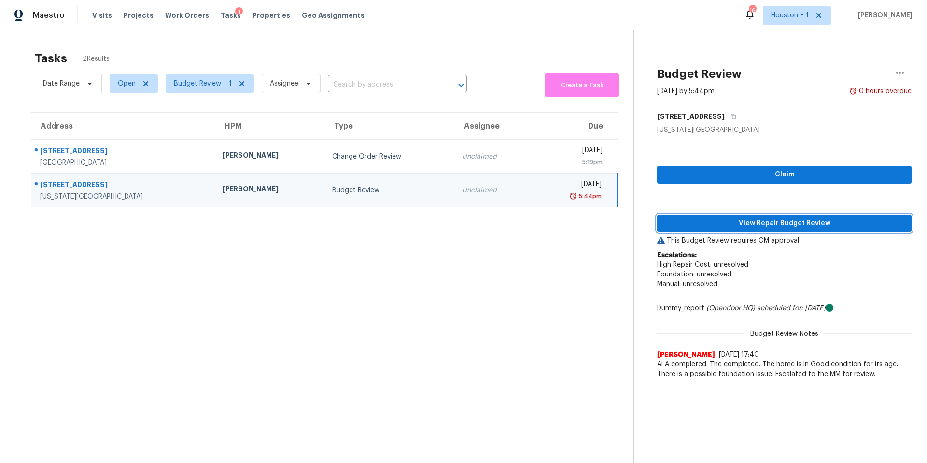
click at [708, 224] on span "View Repair Budget Review" at bounding box center [784, 223] width 239 height 12
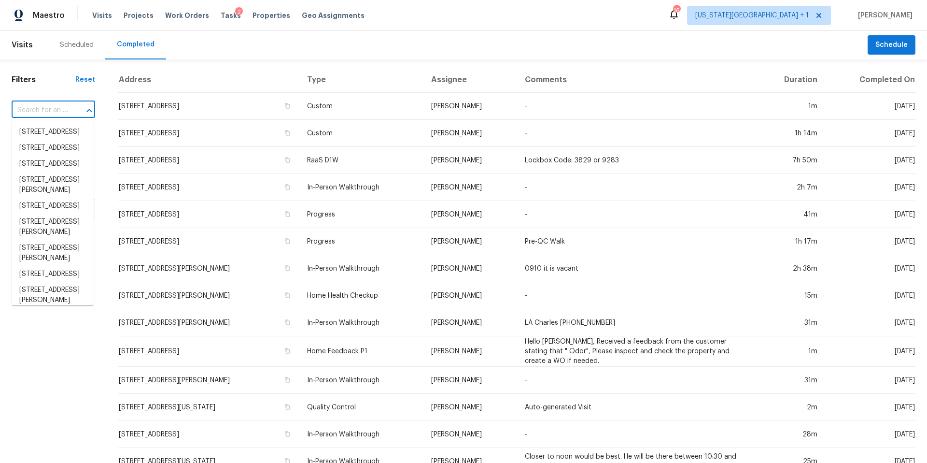
click at [57, 106] on input "text" at bounding box center [40, 110] width 57 height 15
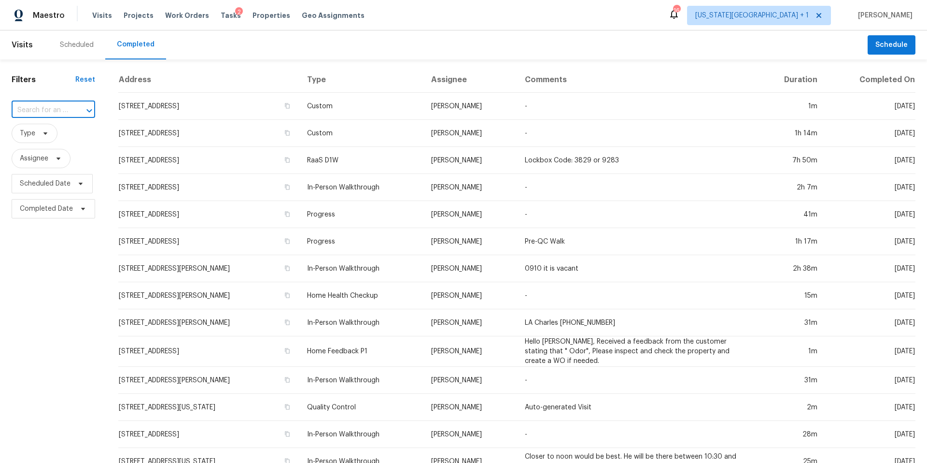
paste input "1706 McIlhenny St Unit C, Houston, TX 77004"
type input "1706 McIlhenn"
click at [42, 138] on li "[STREET_ADDRESS][PERSON_NAME]" at bounding box center [53, 137] width 82 height 26
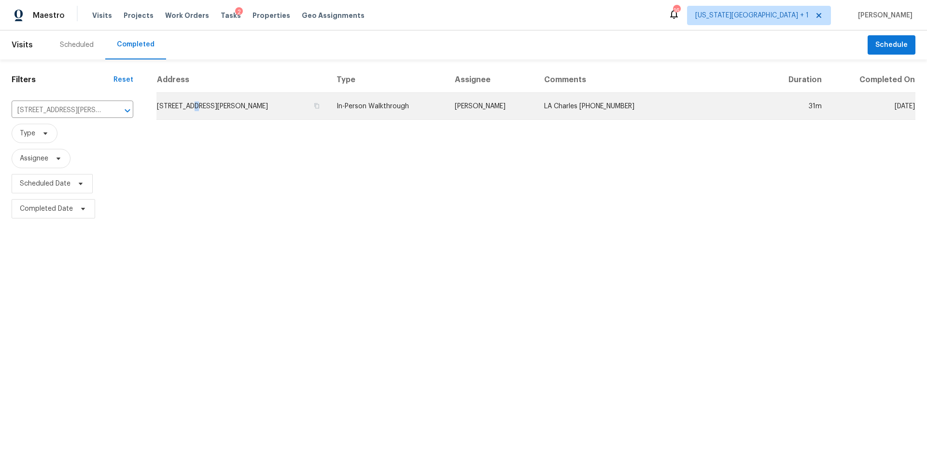
click at [193, 106] on td "[STREET_ADDRESS][PERSON_NAME]" at bounding box center [242, 106] width 172 height 27
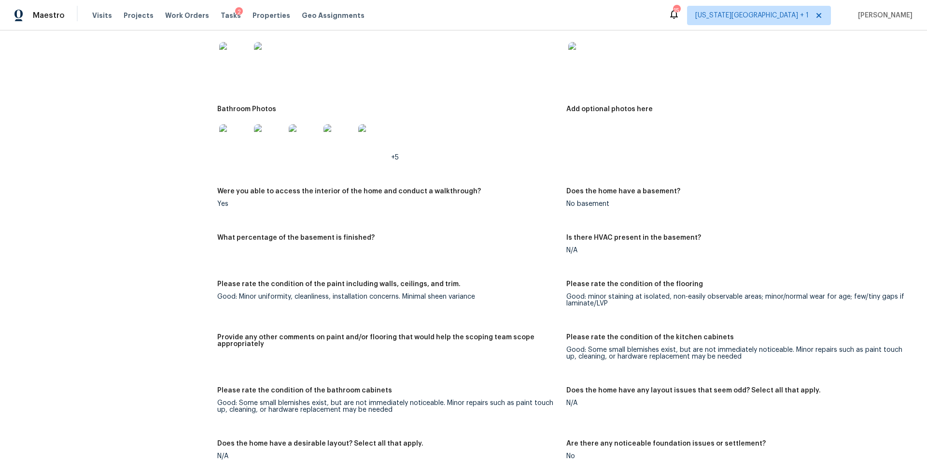
scroll to position [1104, 0]
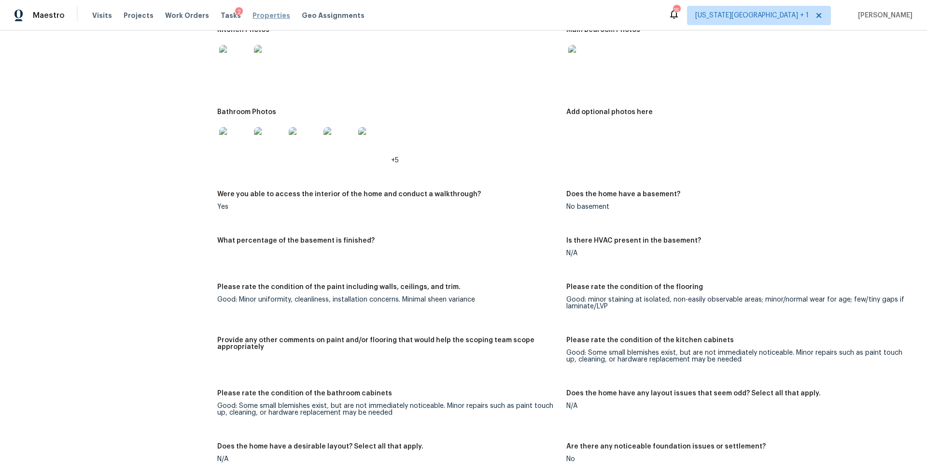
click at [254, 20] on span "Properties" at bounding box center [272, 16] width 38 height 10
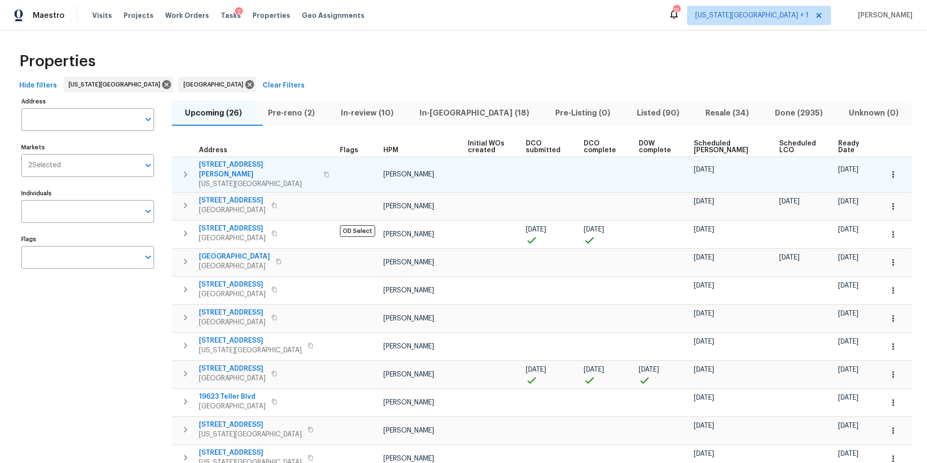
click at [222, 163] on span "7435 Neal Ridge Dr" at bounding box center [258, 169] width 119 height 19
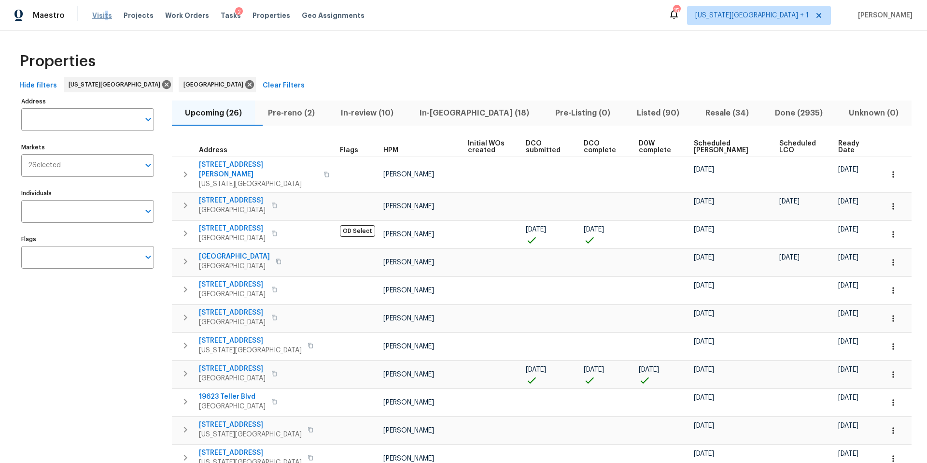
click at [103, 15] on span "Visits" at bounding box center [102, 16] width 20 height 10
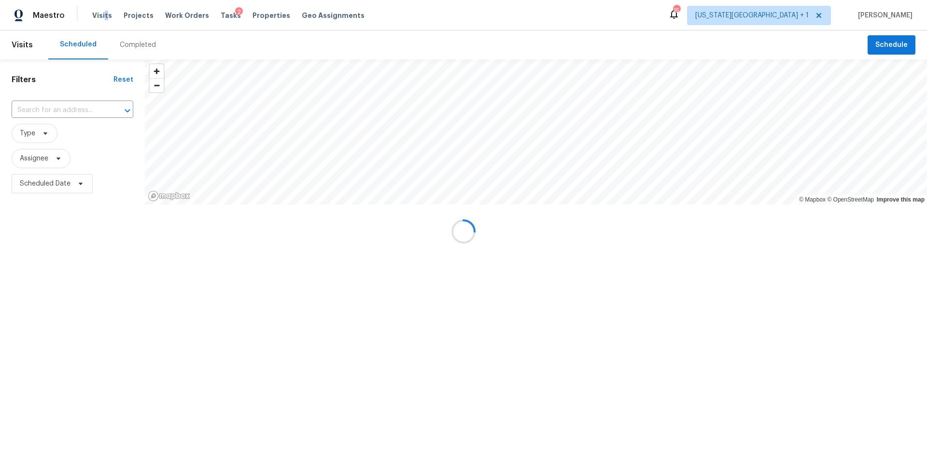
click at [131, 49] on div "Completed" at bounding box center [138, 45] width 36 height 10
click at [131, 49] on div at bounding box center [463, 231] width 927 height 463
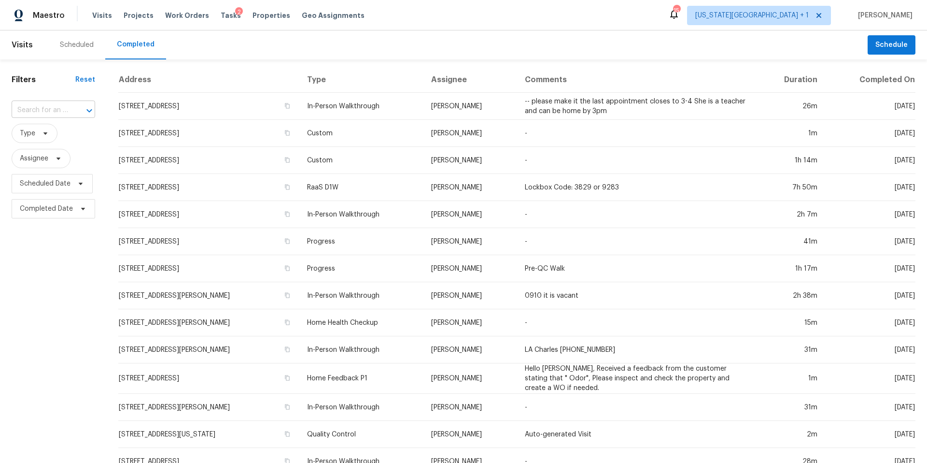
click at [50, 115] on input "text" at bounding box center [40, 110] width 57 height 15
paste input "3936 Highland Ave, Kansas City, MO 64110"
type input "3936 Highland Ave, Kansas City, MO 64110"
click at [50, 138] on li "3936 Highland Ave, Kansas City, MO 64110" at bounding box center [53, 137] width 82 height 26
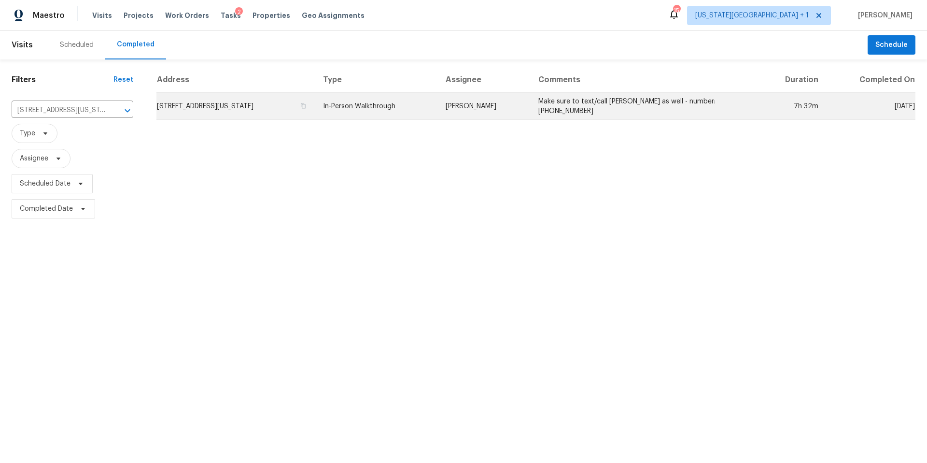
click at [255, 112] on td "3936 Highland Ave, Kansas City, MO 64110" at bounding box center [235, 106] width 159 height 27
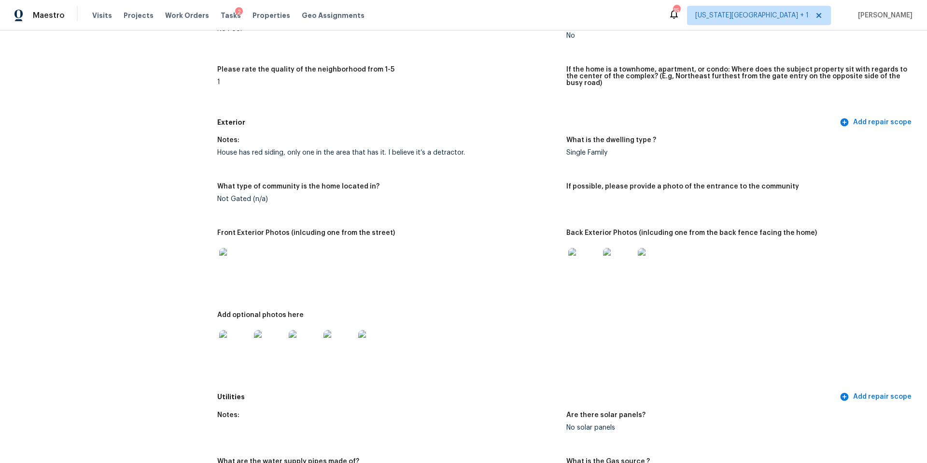
scroll to position [278, 0]
click at [583, 256] on img at bounding box center [584, 261] width 31 height 31
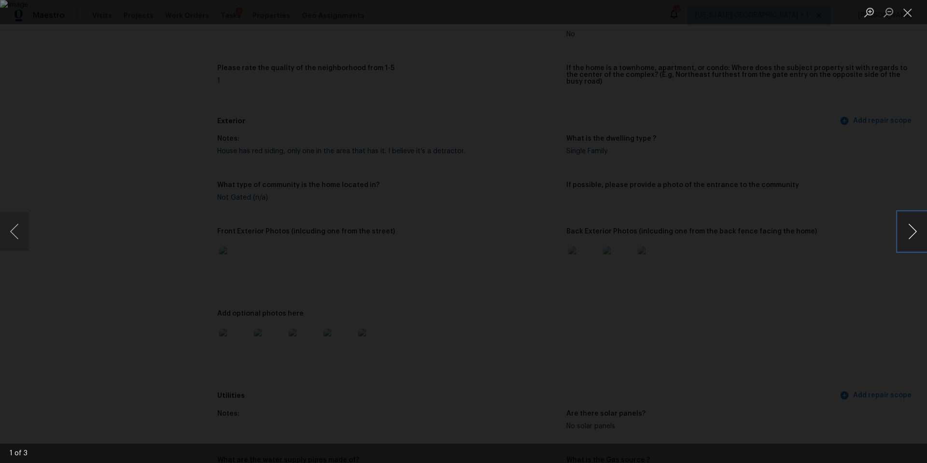
click at [919, 238] on button "Next image" at bounding box center [912, 231] width 29 height 39
click at [857, 302] on div "Lightbox" at bounding box center [463, 231] width 927 height 463
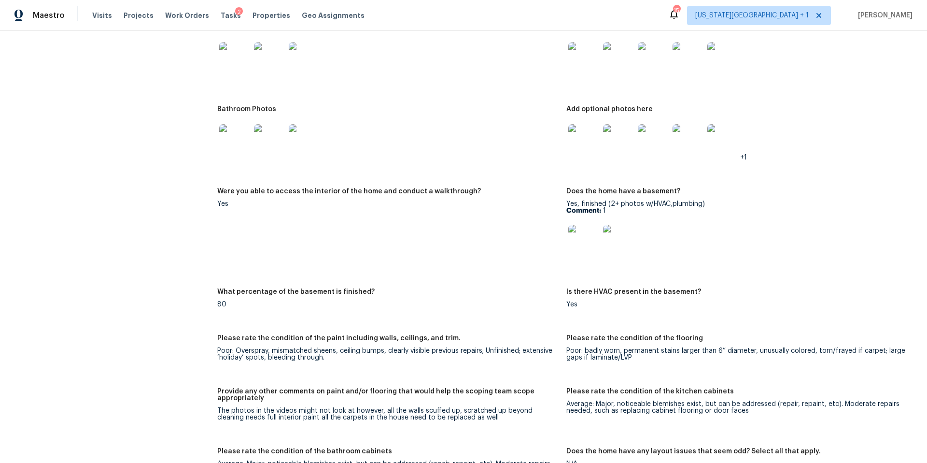
scroll to position [1253, 0]
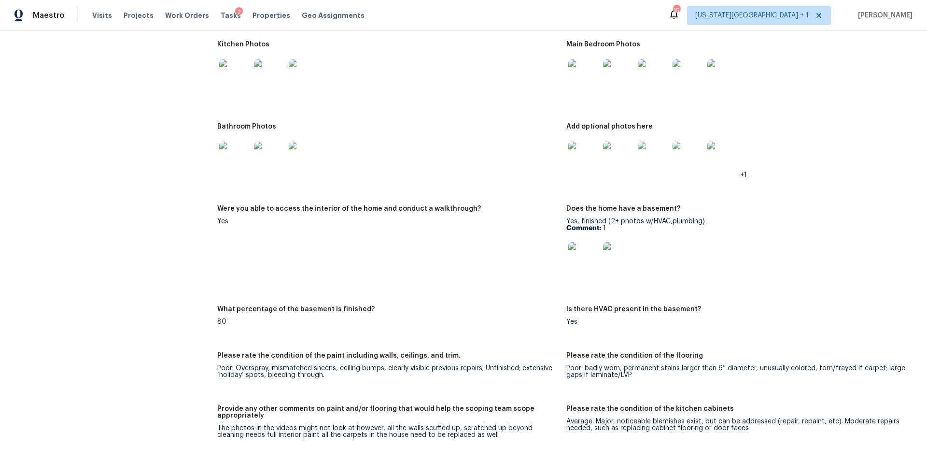
click at [234, 159] on img at bounding box center [234, 157] width 31 height 31
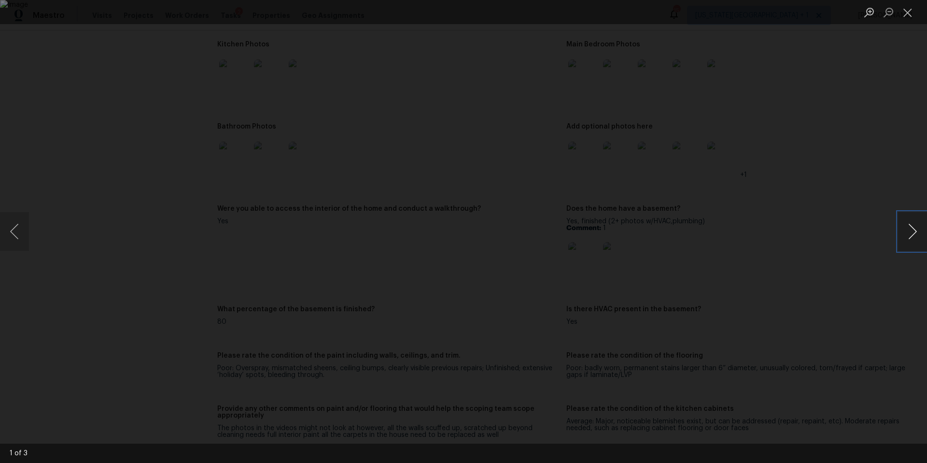
click at [918, 234] on button "Next image" at bounding box center [912, 231] width 29 height 39
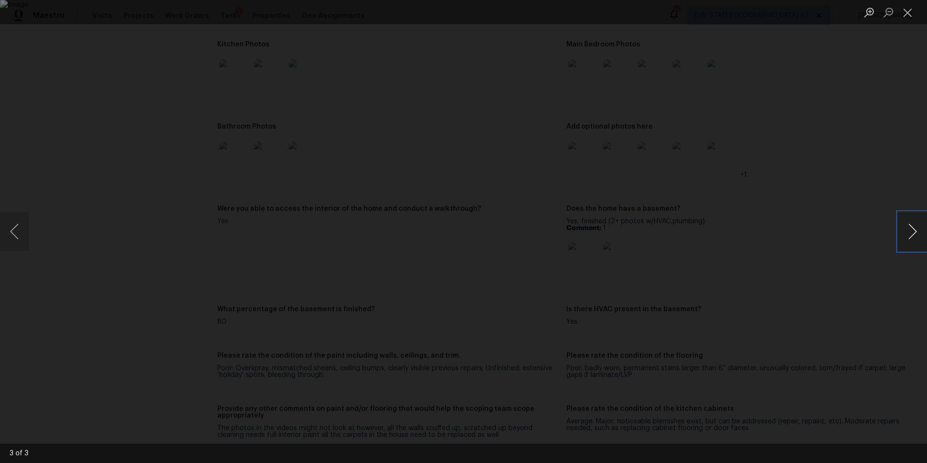
click at [918, 234] on button "Next image" at bounding box center [912, 231] width 29 height 39
click at [830, 93] on div "Lightbox" at bounding box center [463, 231] width 927 height 463
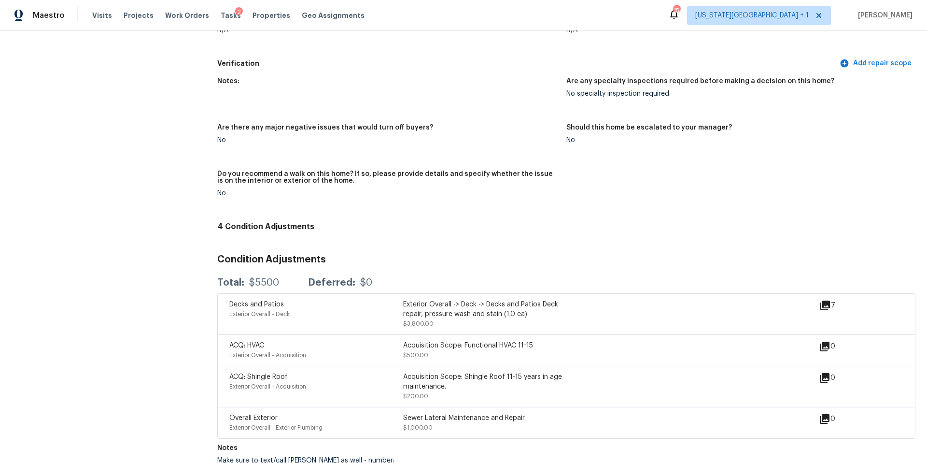
scroll to position [2189, 0]
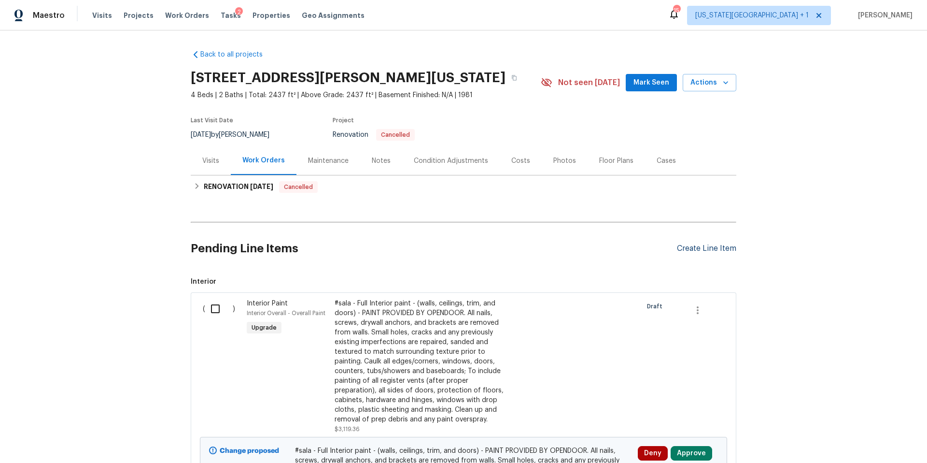
click at [699, 248] on div "Create Line Item" at bounding box center [706, 248] width 59 height 9
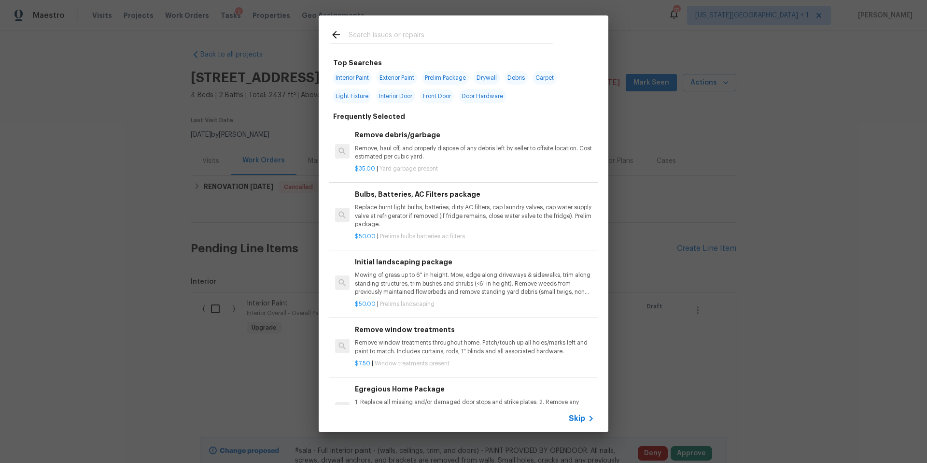
click at [382, 36] on input "text" at bounding box center [451, 36] width 205 height 14
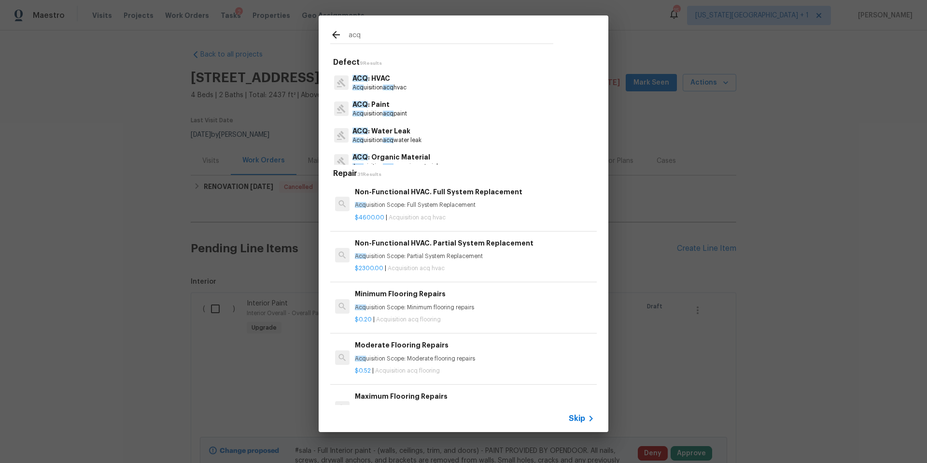
scroll to position [79, 0]
type input "acq"
click at [380, 107] on p "ACQ : Paint" at bounding box center [380, 103] width 55 height 10
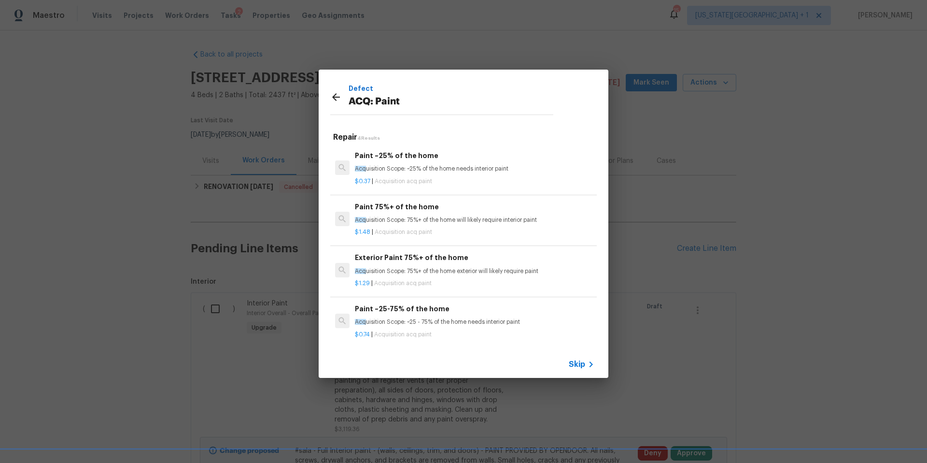
click at [329, 47] on div "Defect ACQ: Paint Repair 4 Results Paint ~25% of the home Acq uisition Scope: ~…" at bounding box center [463, 223] width 927 height 447
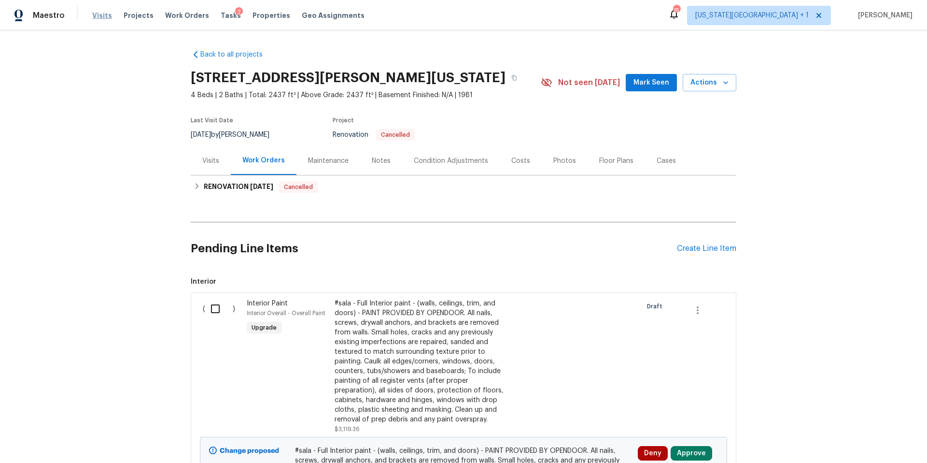
click at [101, 17] on span "Visits" at bounding box center [102, 16] width 20 height 10
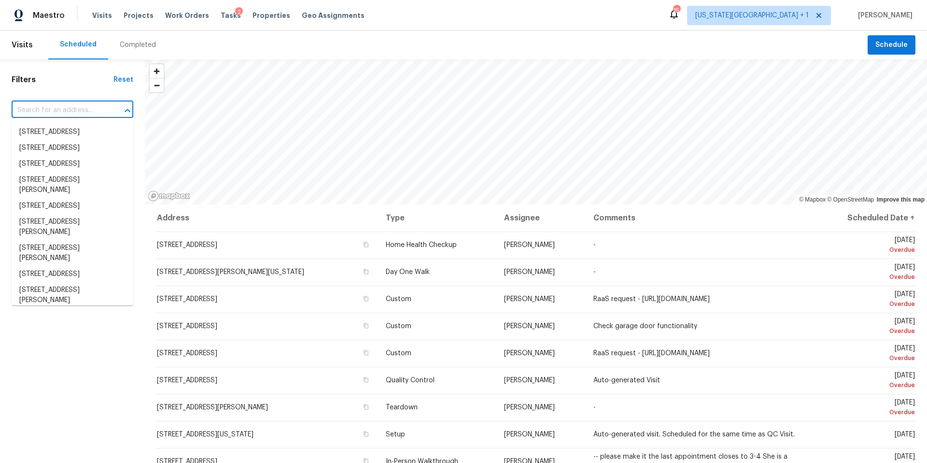
click at [65, 108] on input "text" at bounding box center [59, 110] width 95 height 15
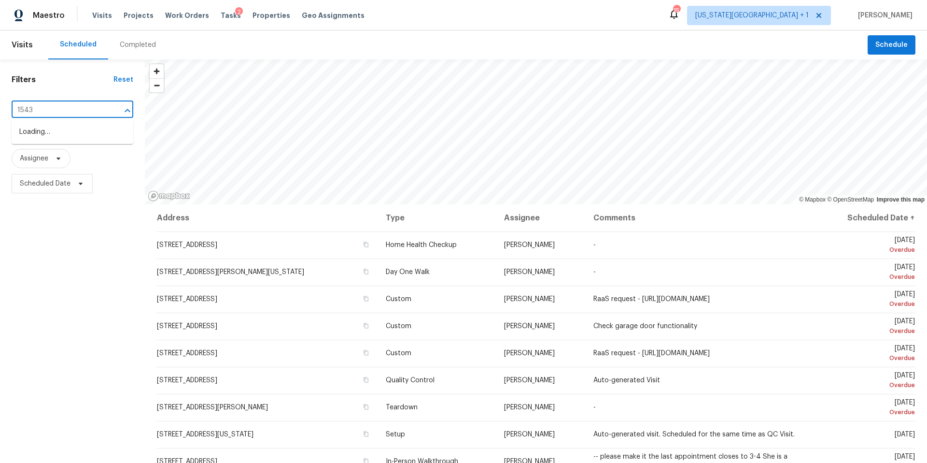
type input "15431"
click at [60, 125] on ul "15431 Redbud Berry Way, Cypress, TX 77433" at bounding box center [73, 137] width 122 height 34
click at [56, 142] on li "15431 Redbud Berry Way, Cypress, TX 77433" at bounding box center [73, 137] width 122 height 26
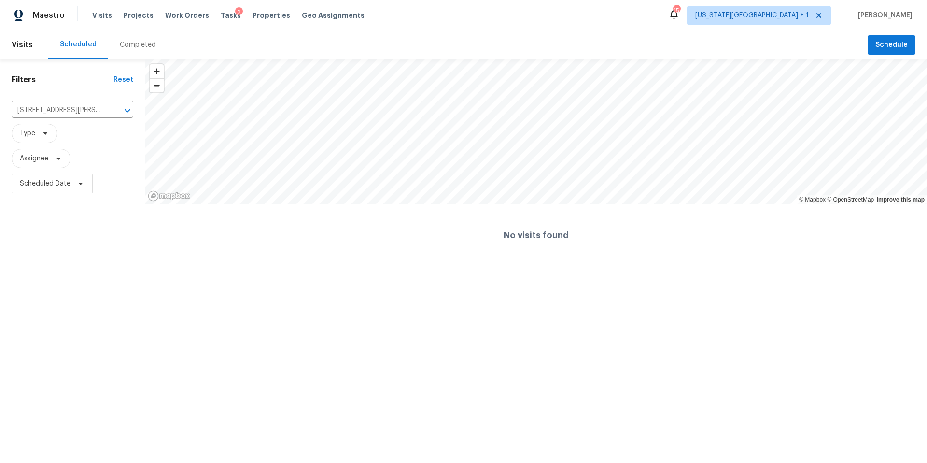
click at [143, 41] on div "Completed" at bounding box center [138, 45] width 36 height 10
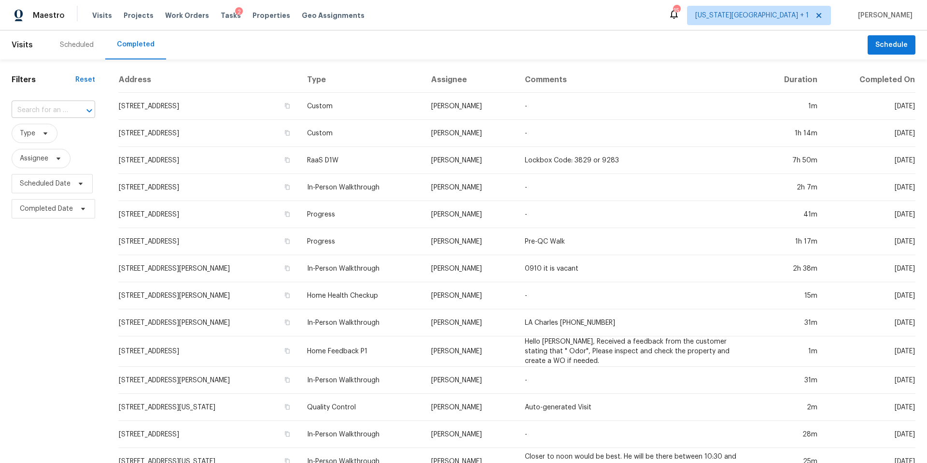
click at [44, 109] on input "text" at bounding box center [40, 110] width 57 height 15
type input "15431"
click at [43, 142] on li "15431 Redbud Berry Way, Cypress, TX 77433" at bounding box center [53, 137] width 82 height 26
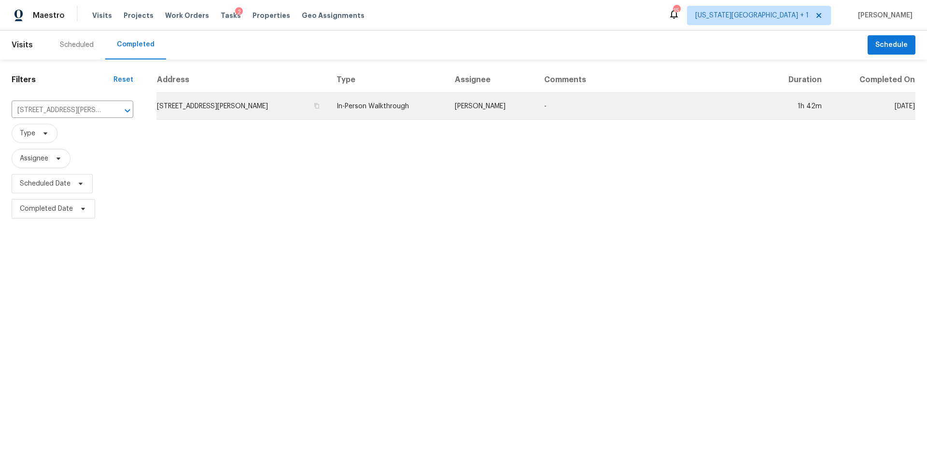
click at [198, 103] on td "15431 Redbud Berry Way, Cypress, TX 77433" at bounding box center [242, 106] width 172 height 27
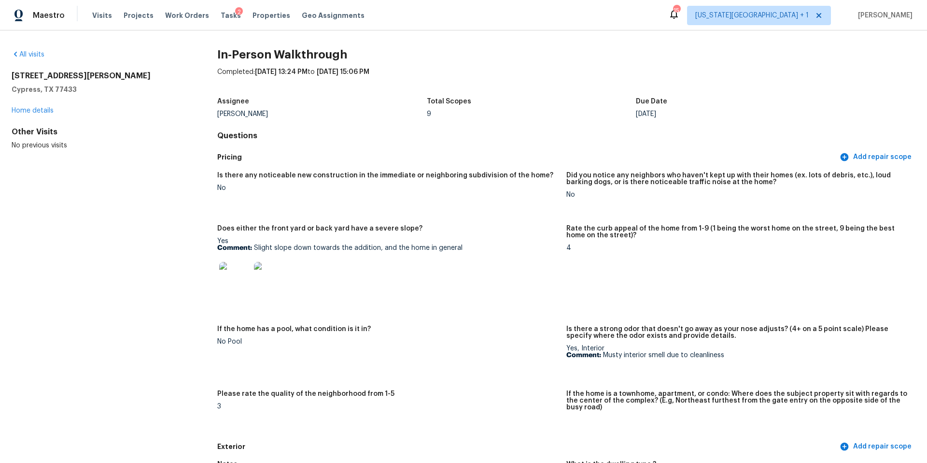
click at [242, 282] on img at bounding box center [234, 277] width 31 height 31
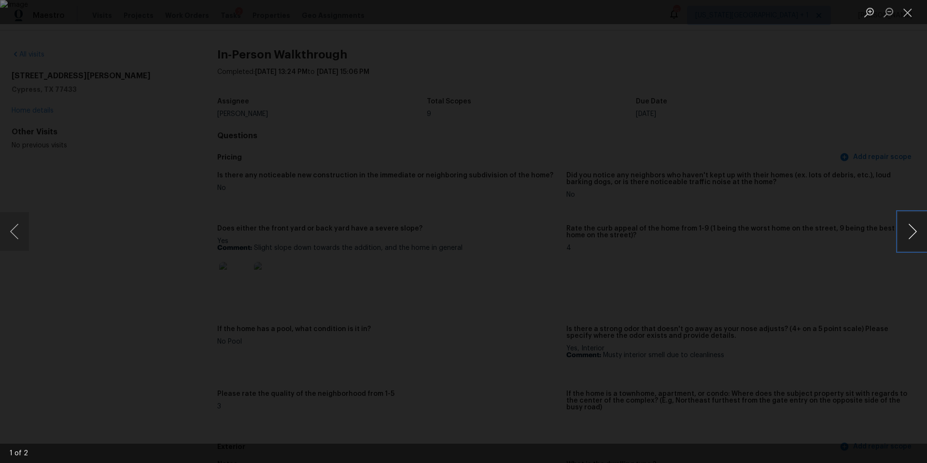
click at [902, 234] on button "Next image" at bounding box center [912, 231] width 29 height 39
click at [825, 269] on div "Lightbox" at bounding box center [463, 231] width 927 height 463
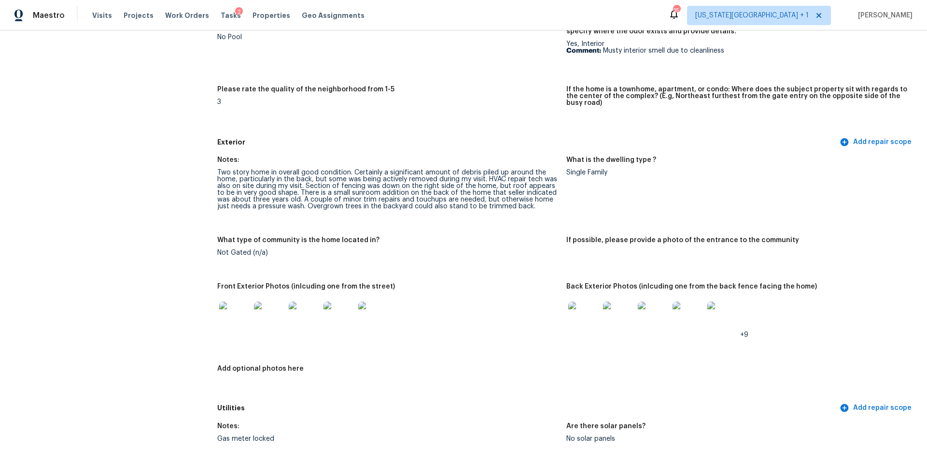
scroll to position [307, 0]
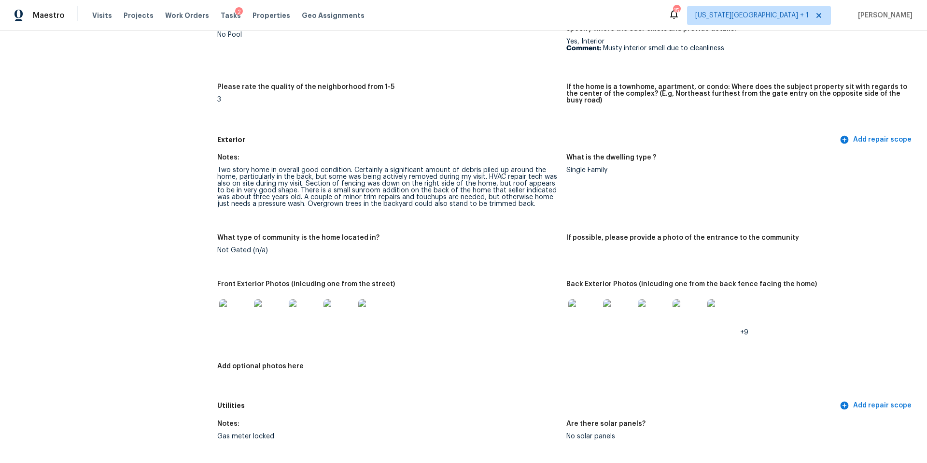
click at [230, 313] on img at bounding box center [234, 314] width 31 height 31
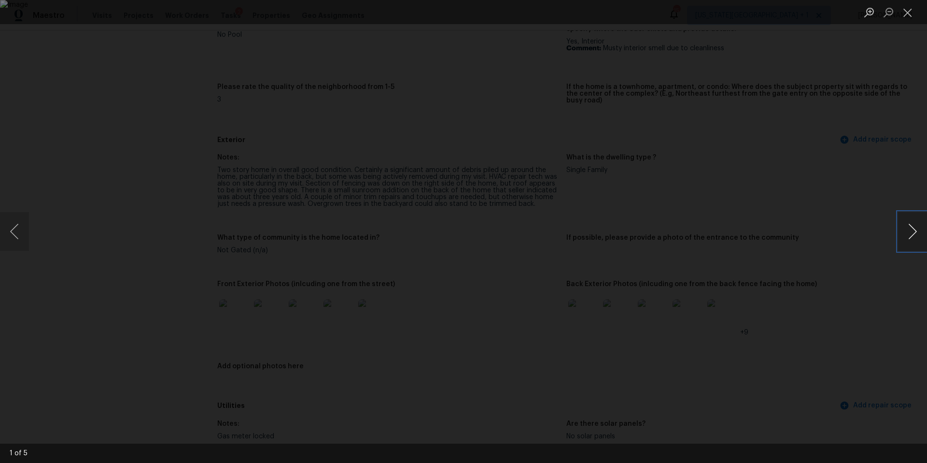
click at [907, 229] on button "Next image" at bounding box center [912, 231] width 29 height 39
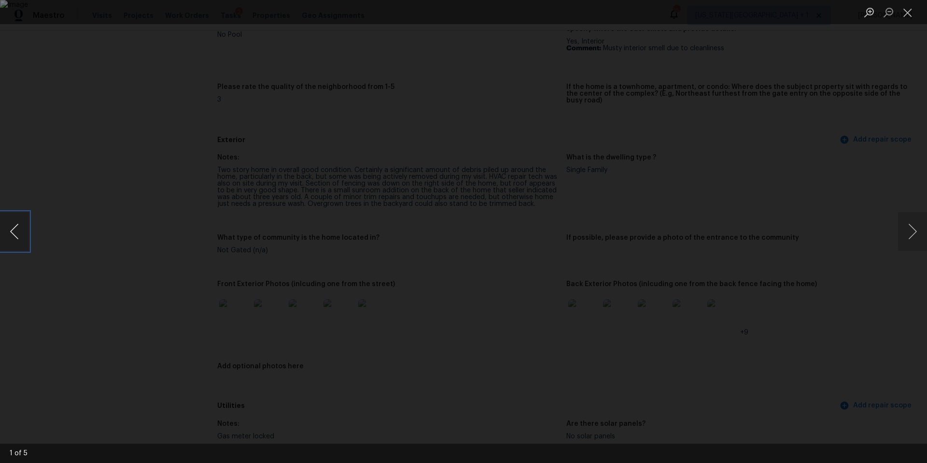
click at [24, 237] on button "Previous image" at bounding box center [14, 231] width 29 height 39
click at [791, 211] on div "Lightbox" at bounding box center [463, 231] width 927 height 463
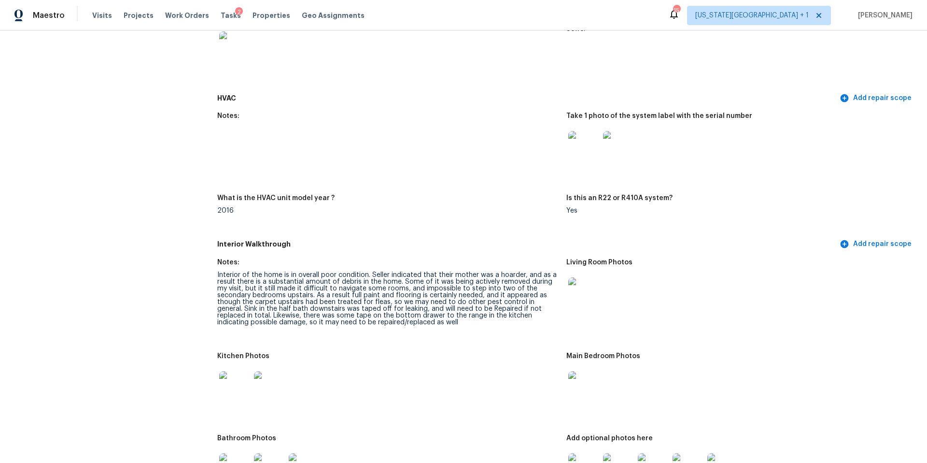
scroll to position [892, 0]
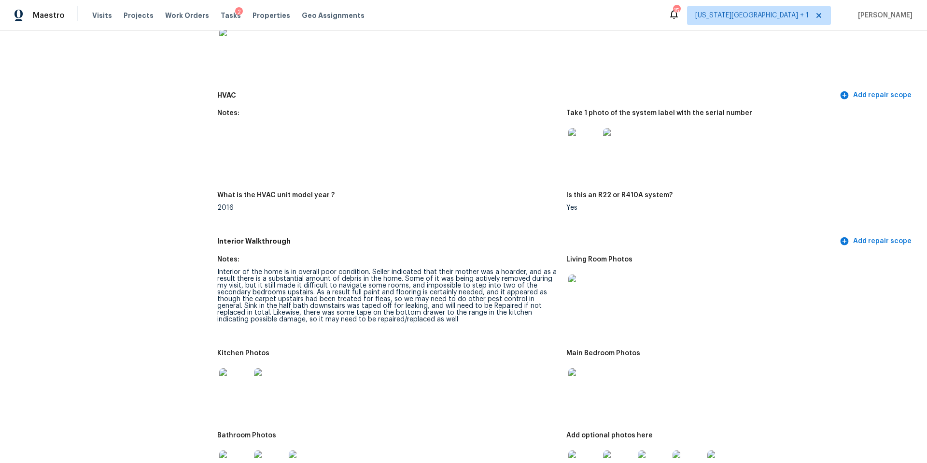
click at [589, 286] on img at bounding box center [584, 289] width 31 height 31
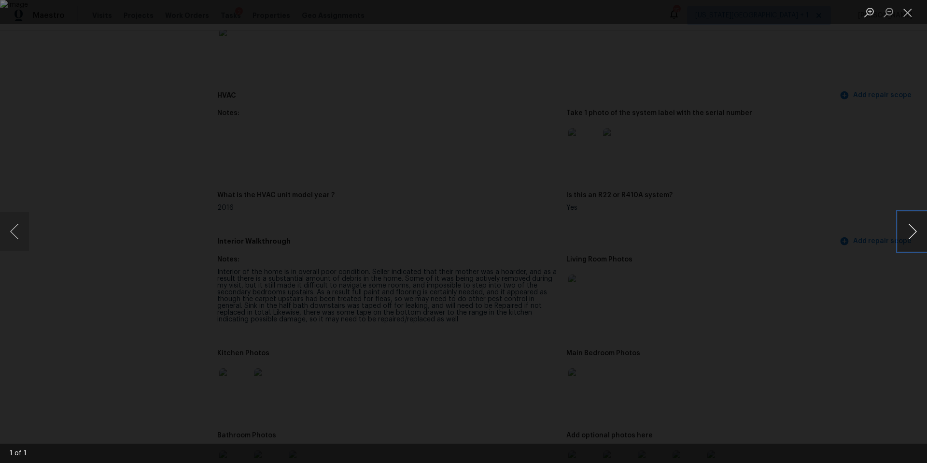
click at [907, 229] on button "Next image" at bounding box center [912, 231] width 29 height 39
click at [863, 260] on div "Lightbox" at bounding box center [463, 231] width 927 height 463
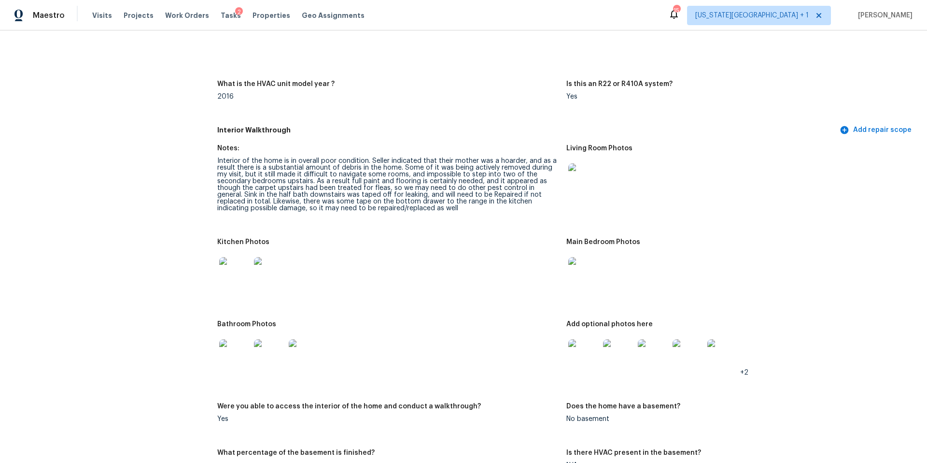
scroll to position [1113, 0]
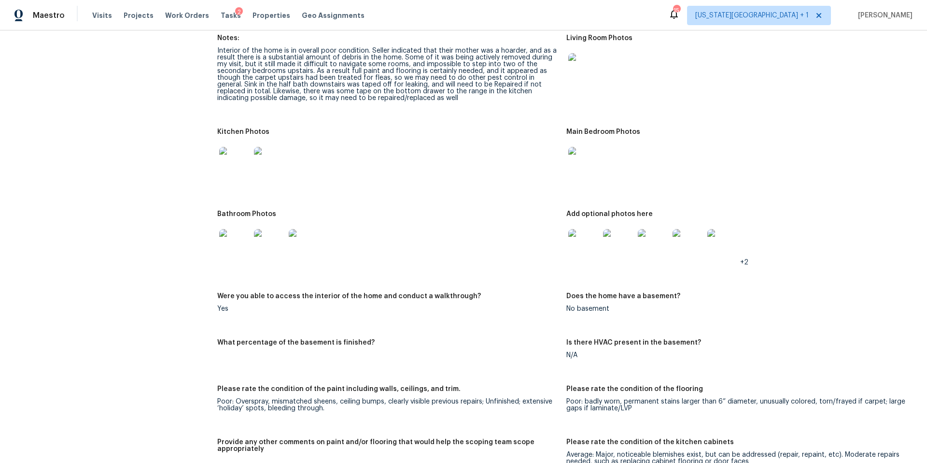
click at [578, 240] on img at bounding box center [584, 244] width 31 height 31
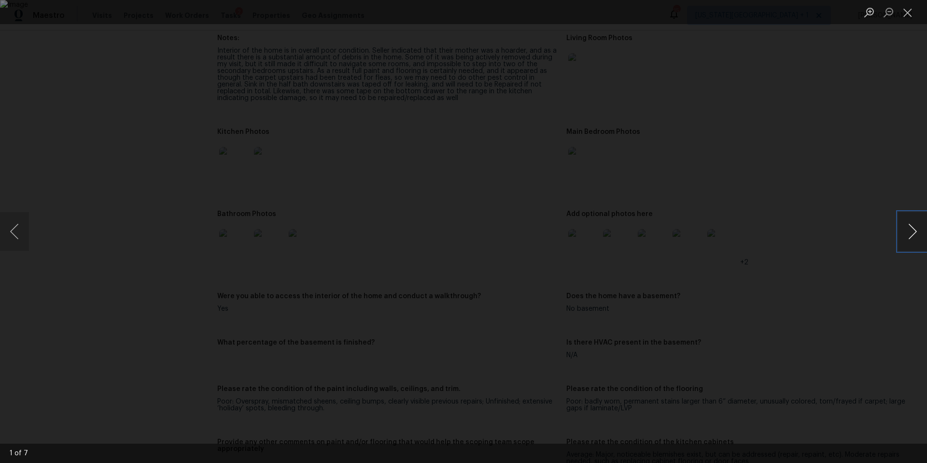
click at [913, 234] on button "Next image" at bounding box center [912, 231] width 29 height 39
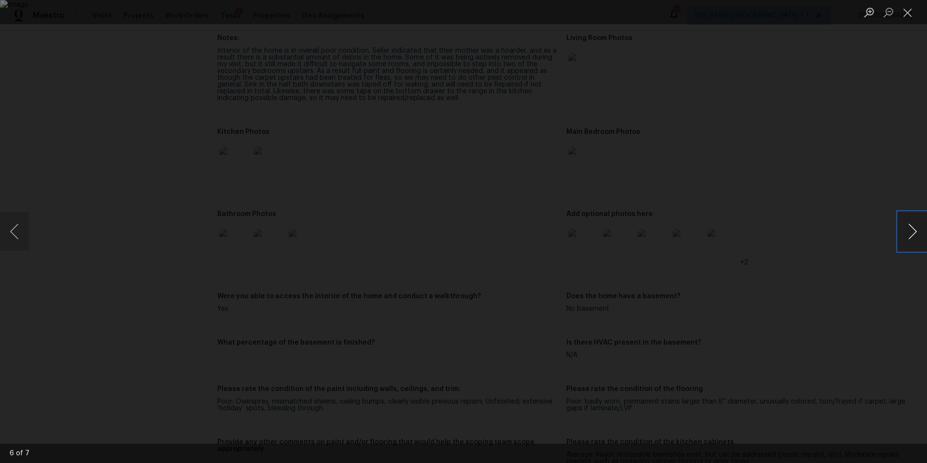
click at [913, 234] on button "Next image" at bounding box center [912, 231] width 29 height 39
click at [914, 234] on button "Next image" at bounding box center [912, 231] width 29 height 39
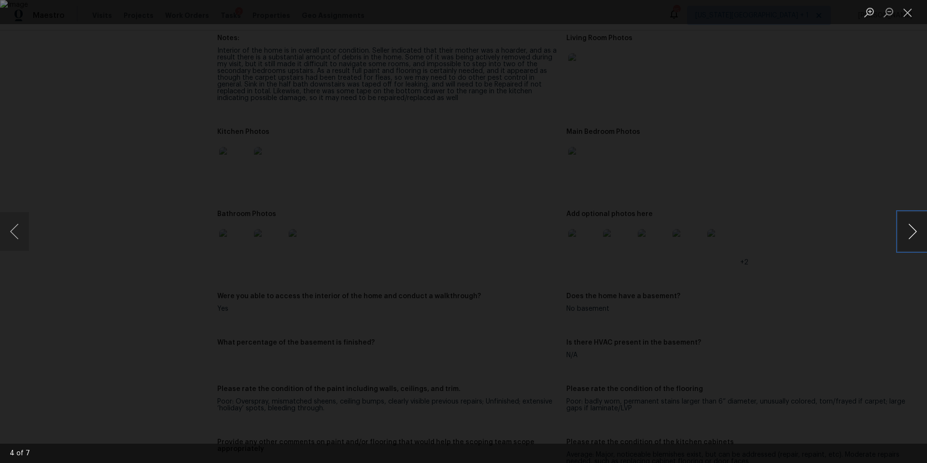
click at [914, 234] on button "Next image" at bounding box center [912, 231] width 29 height 39
click at [858, 232] on div "Lightbox" at bounding box center [463, 231] width 927 height 463
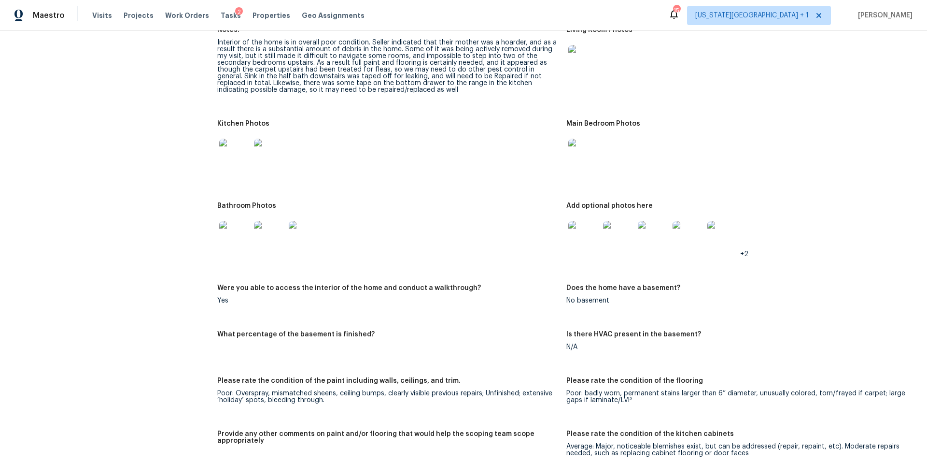
scroll to position [1123, 0]
click at [228, 149] on img at bounding box center [234, 152] width 31 height 31
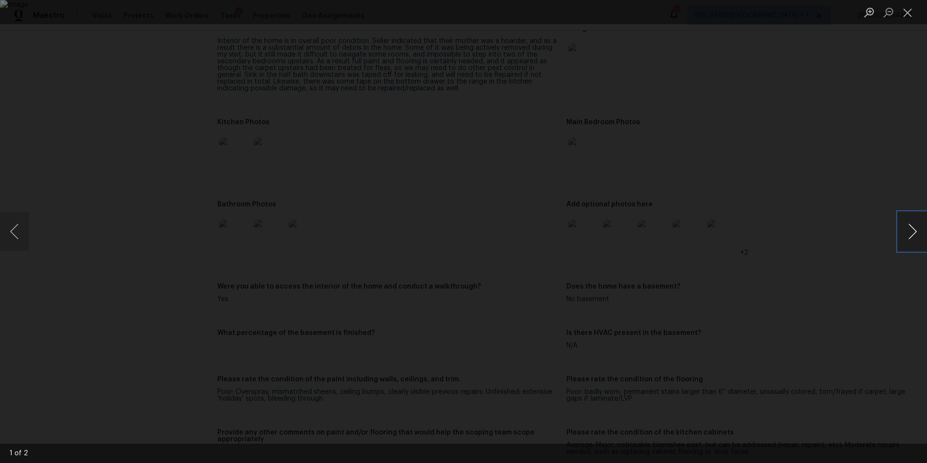
click at [910, 231] on button "Next image" at bounding box center [912, 231] width 29 height 39
click at [911, 224] on button "Next image" at bounding box center [912, 231] width 29 height 39
click at [869, 209] on div "Lightbox" at bounding box center [463, 231] width 927 height 463
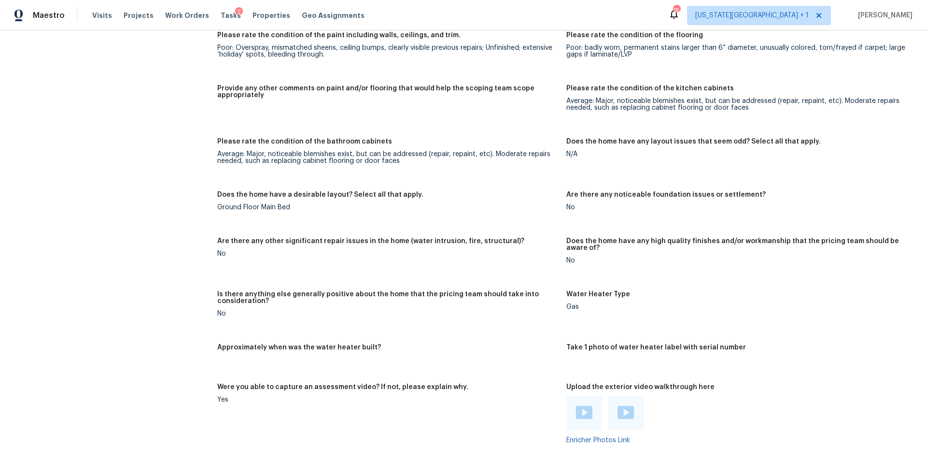
scroll to position [1483, 0]
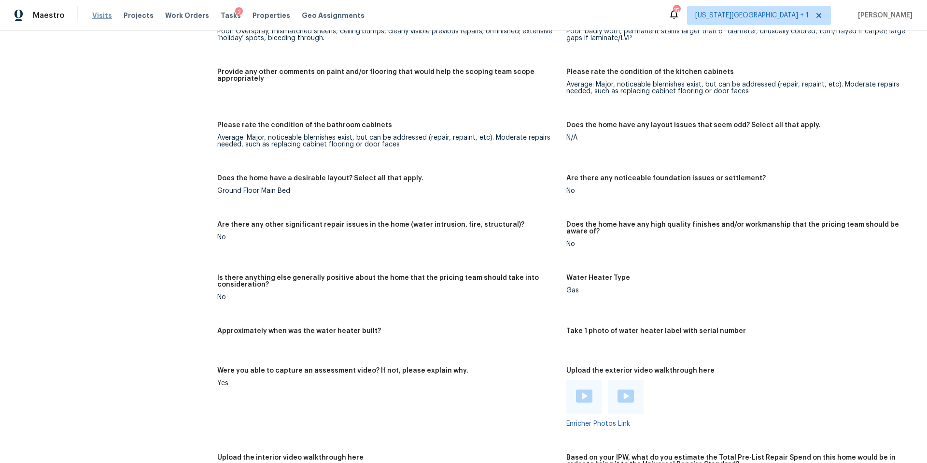
click at [101, 14] on span "Visits" at bounding box center [102, 16] width 20 height 10
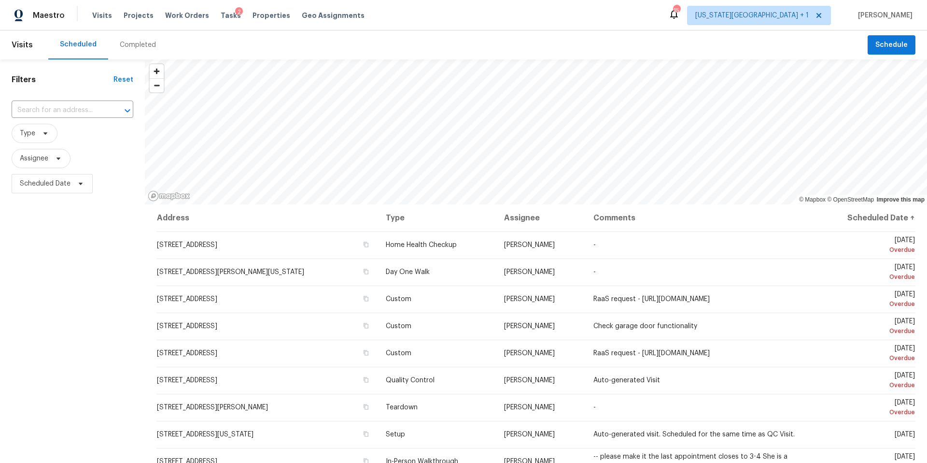
click at [137, 46] on div "Completed" at bounding box center [138, 45] width 36 height 10
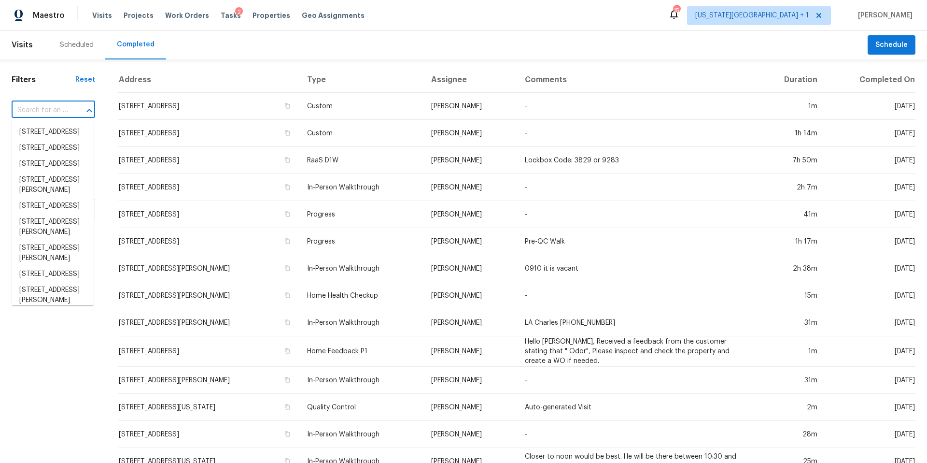
click at [49, 111] on input "text" at bounding box center [40, 110] width 57 height 15
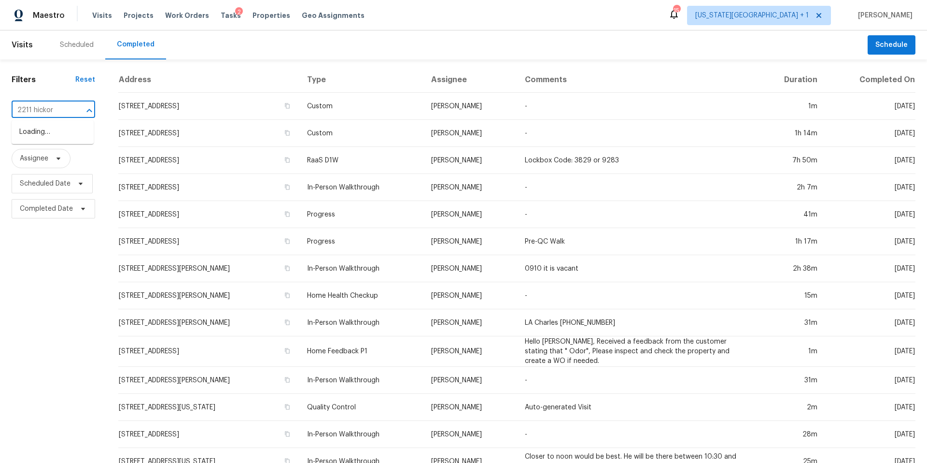
type input "2211 hickory"
click at [39, 140] on li "2211 Hickory Creek Dr, Kingwood, TX 77339" at bounding box center [53, 132] width 82 height 16
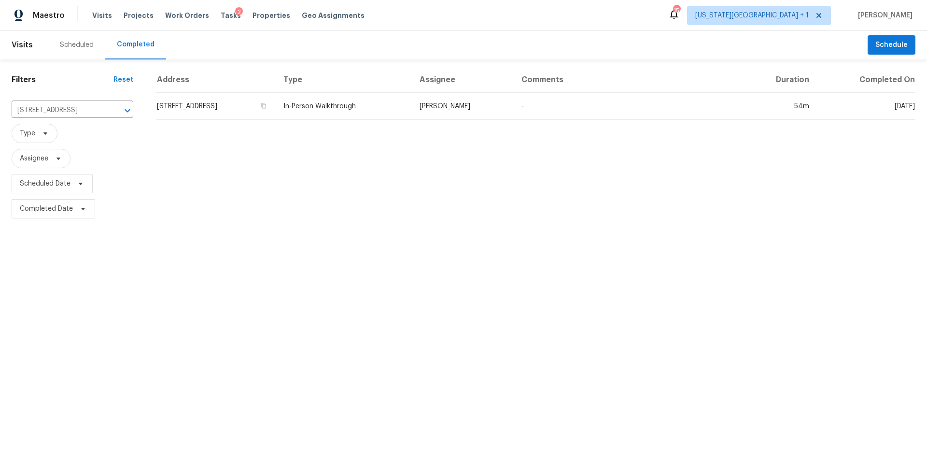
click at [85, 46] on div "Scheduled" at bounding box center [77, 45] width 34 height 10
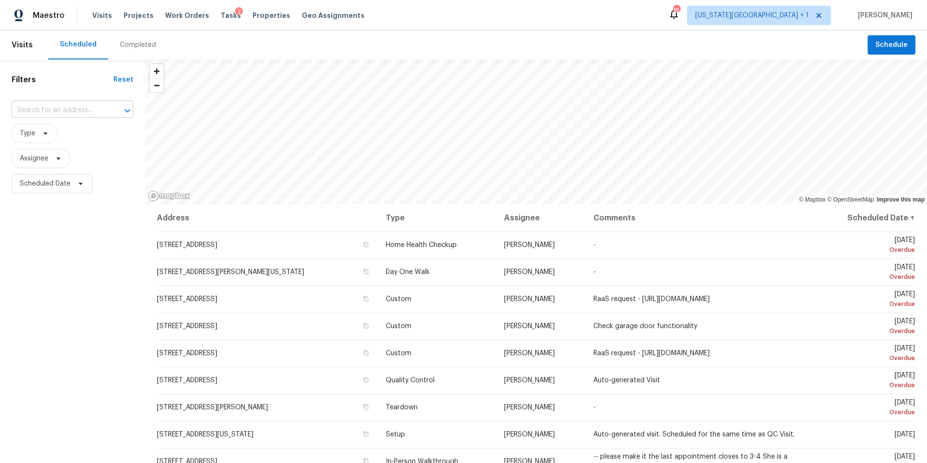
click at [62, 107] on input "text" at bounding box center [59, 110] width 95 height 15
type input "2211 hickory"
click at [53, 127] on li "2211 Hickory Creek Dr, Kingwood, TX 77339" at bounding box center [73, 132] width 122 height 16
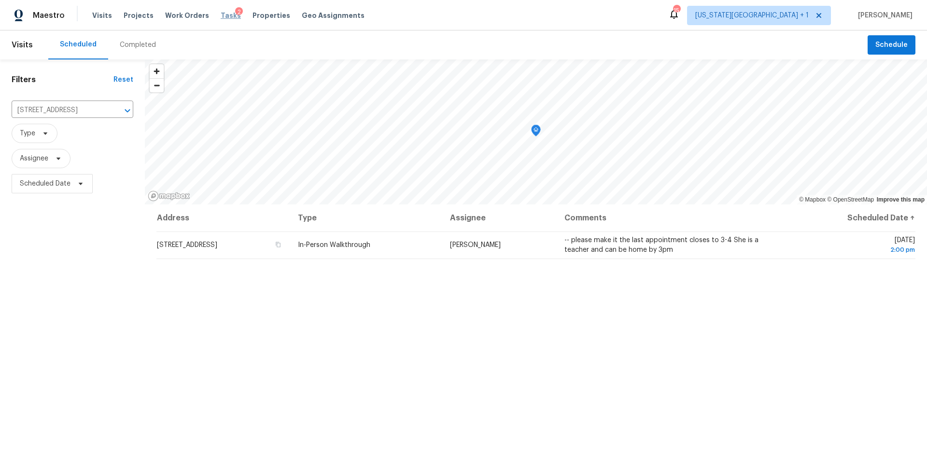
click at [221, 16] on span "Tasks" at bounding box center [231, 15] width 20 height 7
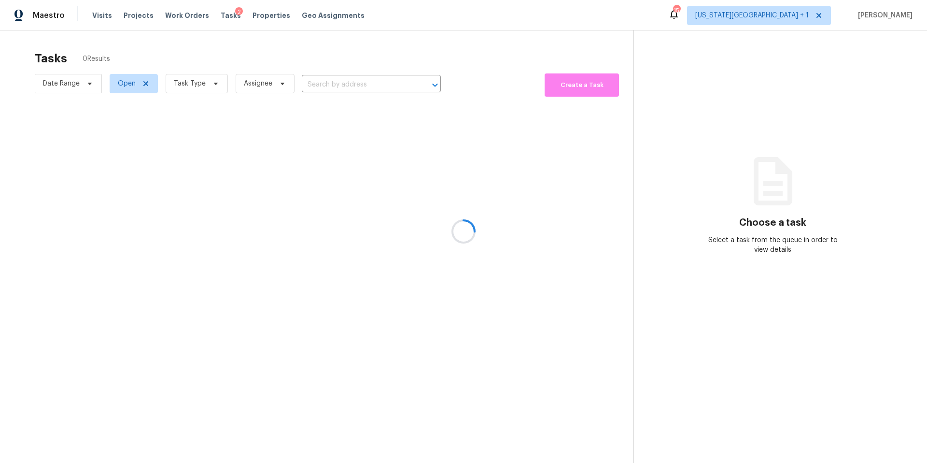
click at [201, 83] on div at bounding box center [463, 231] width 927 height 463
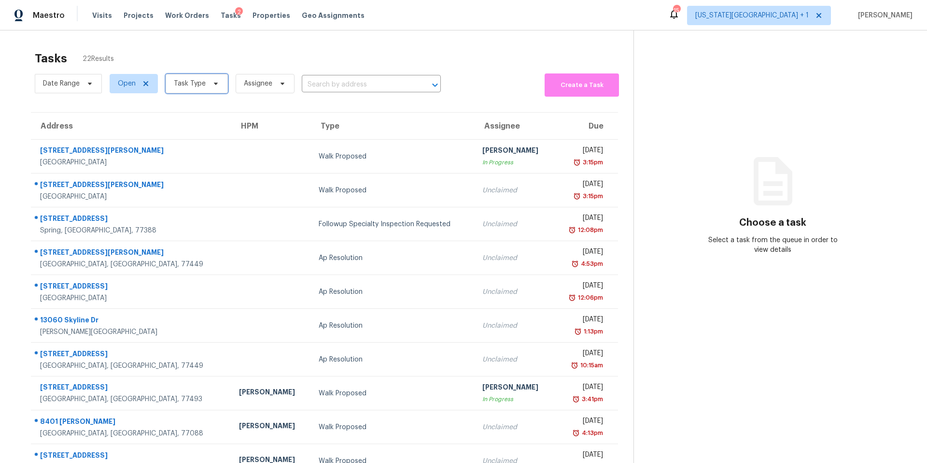
click at [201, 83] on span "Task Type" at bounding box center [190, 84] width 32 height 10
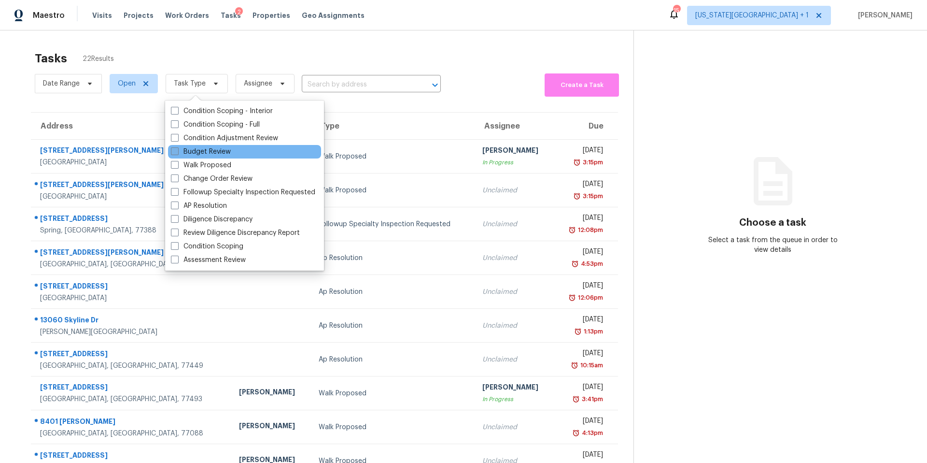
click at [195, 153] on label "Budget Review" at bounding box center [201, 152] width 60 height 10
click at [177, 153] on input "Budget Review" at bounding box center [174, 150] width 6 height 6
checkbox input "true"
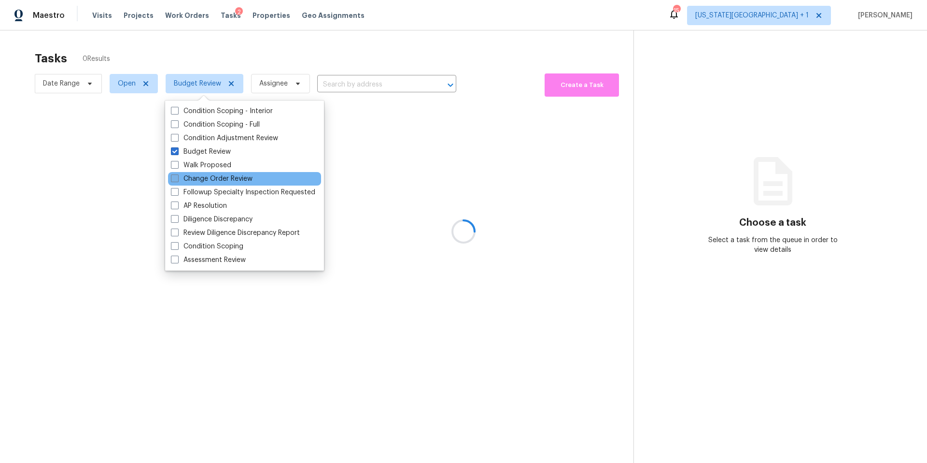
click at [189, 177] on label "Change Order Review" at bounding box center [212, 179] width 82 height 10
click at [177, 177] on input "Change Order Review" at bounding box center [174, 177] width 6 height 6
checkbox input "true"
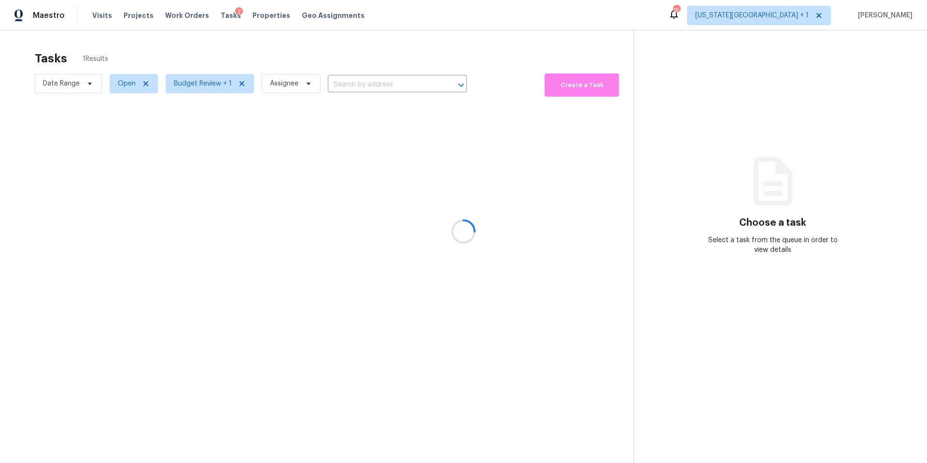
click at [201, 62] on div at bounding box center [463, 231] width 927 height 463
